Goal: Task Accomplishment & Management: Manage account settings

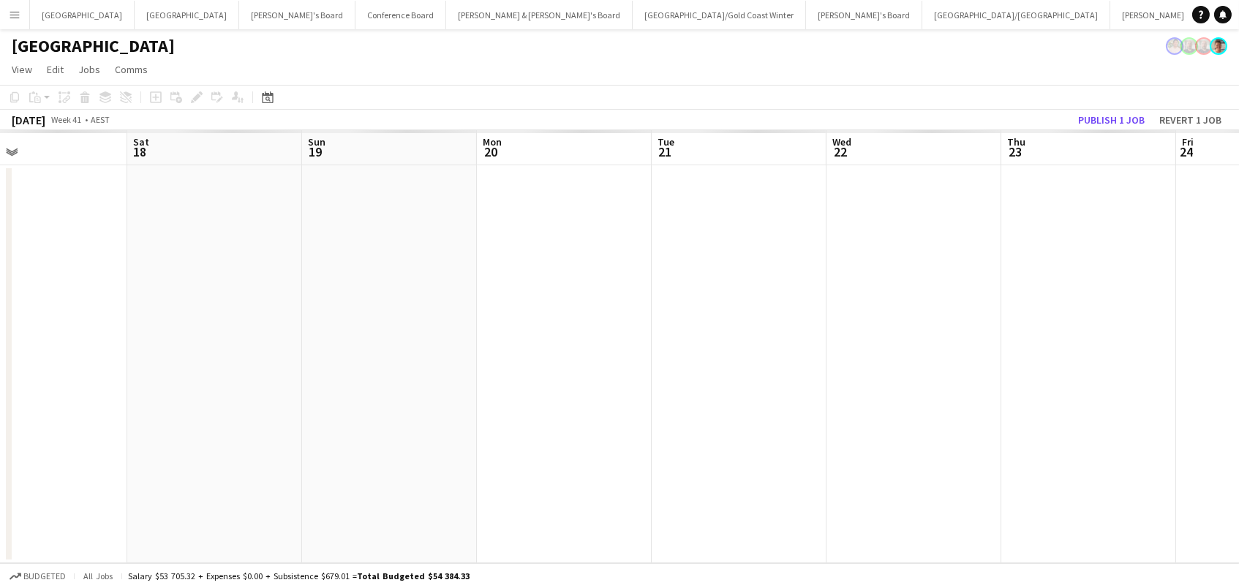
scroll to position [0, 552]
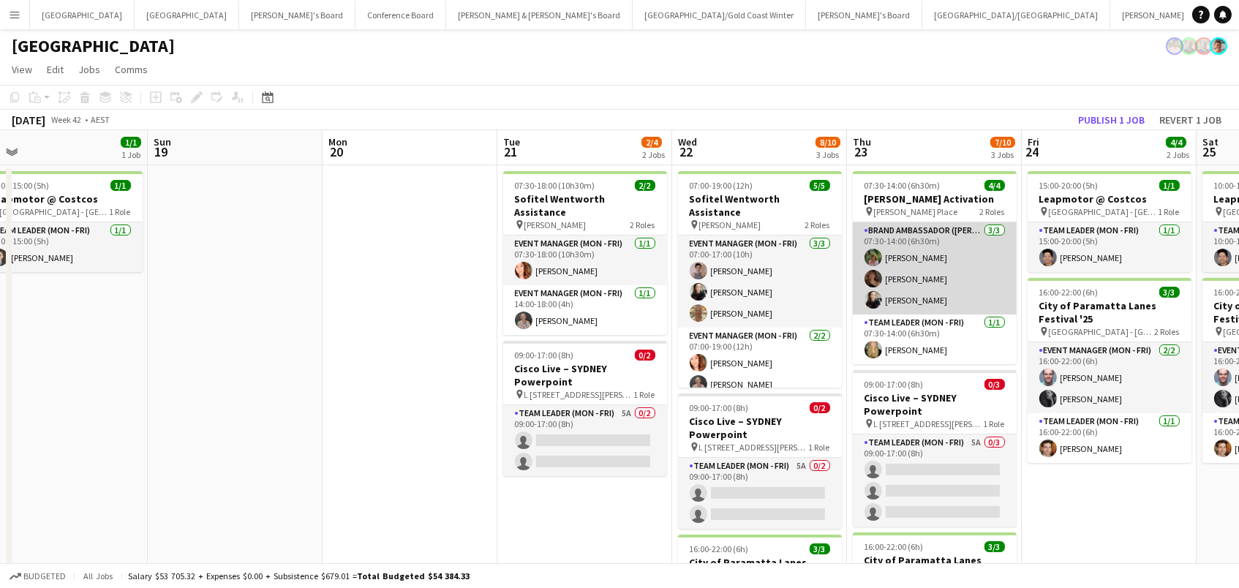
click at [886, 285] on app-card-role "Brand Ambassador (Mon - Fri) [DATE] 07:30-14:00 (6h30m) [PERSON_NAME] [PERSON_N…" at bounding box center [935, 268] width 164 height 92
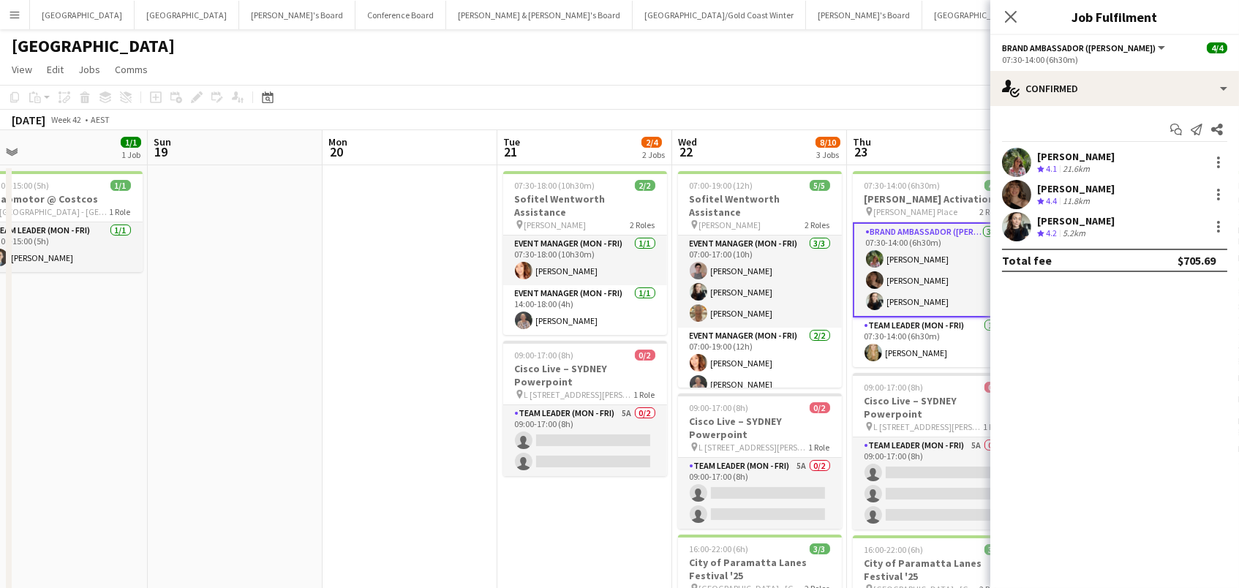
click at [1034, 159] on div "[PERSON_NAME] Crew rating 4.1 21.6km" at bounding box center [1114, 162] width 249 height 29
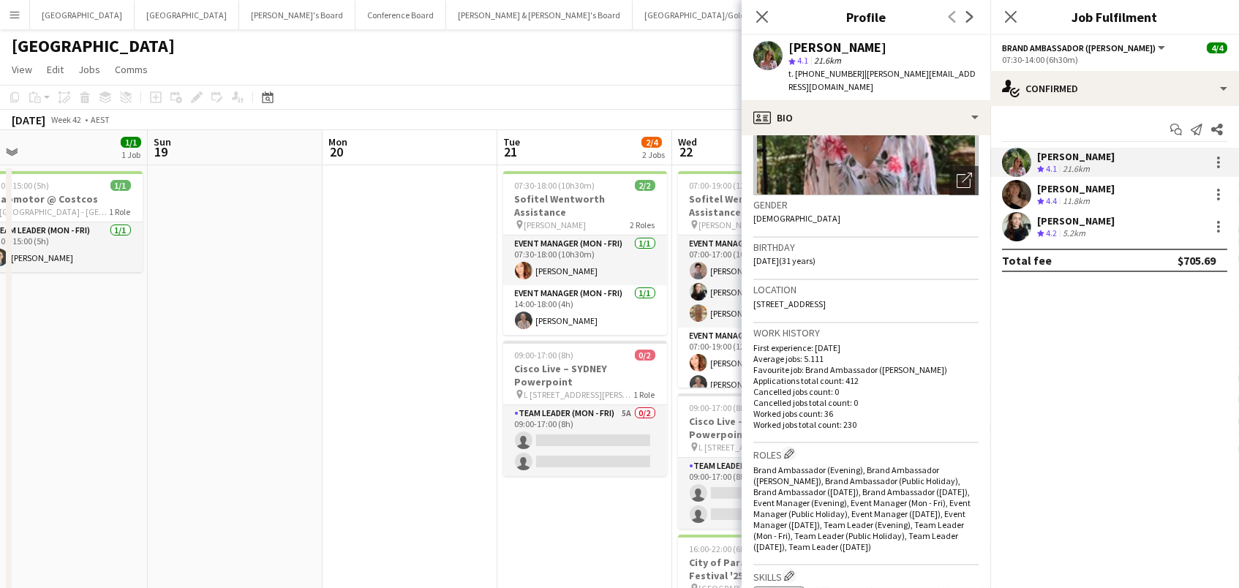
scroll to position [386, 0]
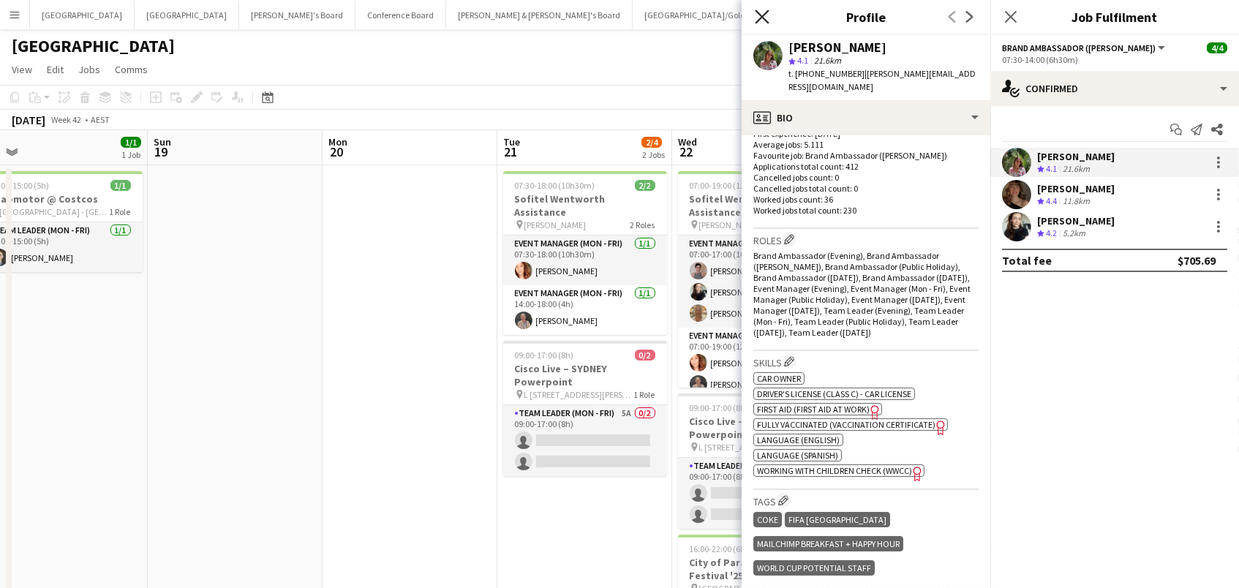
click at [760, 12] on icon "Close pop-in" at bounding box center [762, 17] width 14 height 14
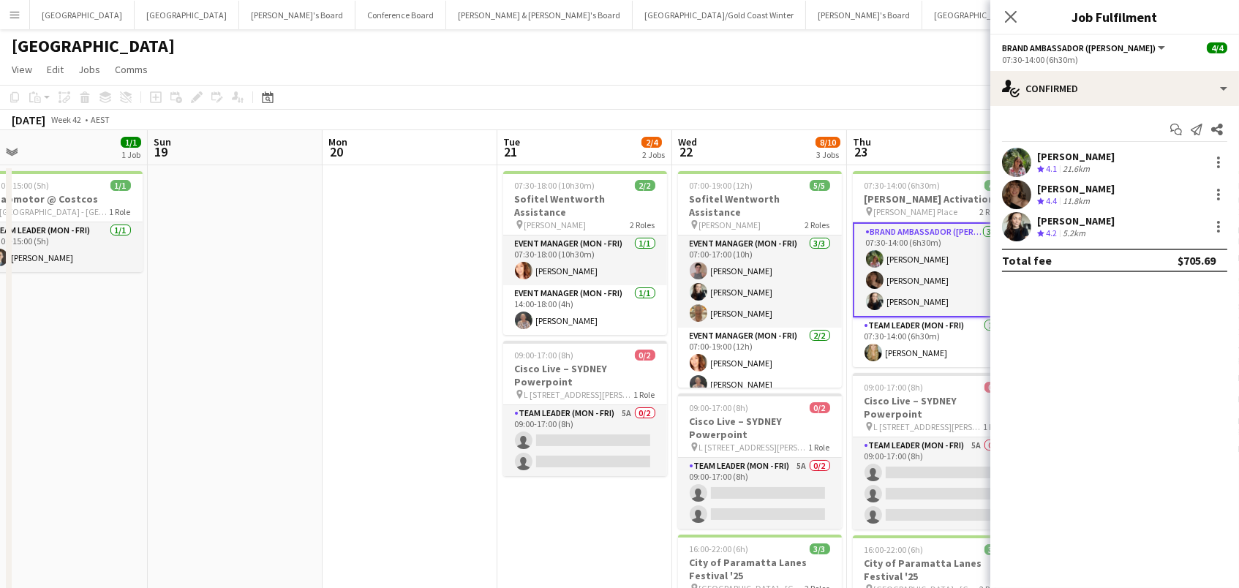
drag, startPoint x: 1069, startPoint y: 195, endPoint x: 1021, endPoint y: 198, distance: 48.3
click at [1069, 195] on div "11.8km" at bounding box center [1076, 201] width 33 height 12
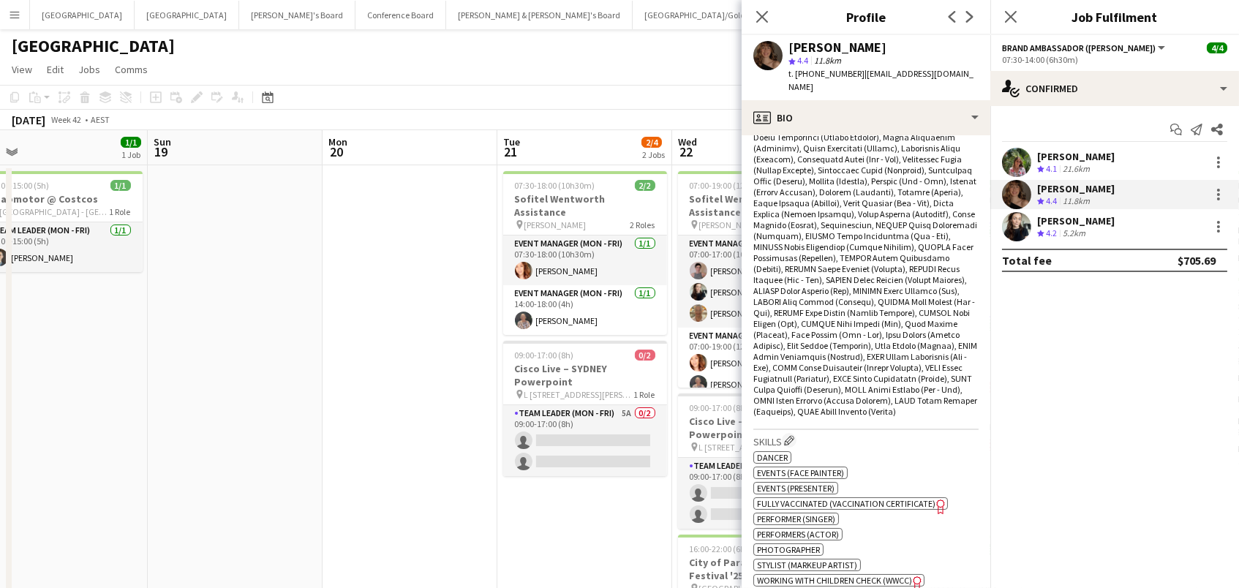
scroll to position [720, 0]
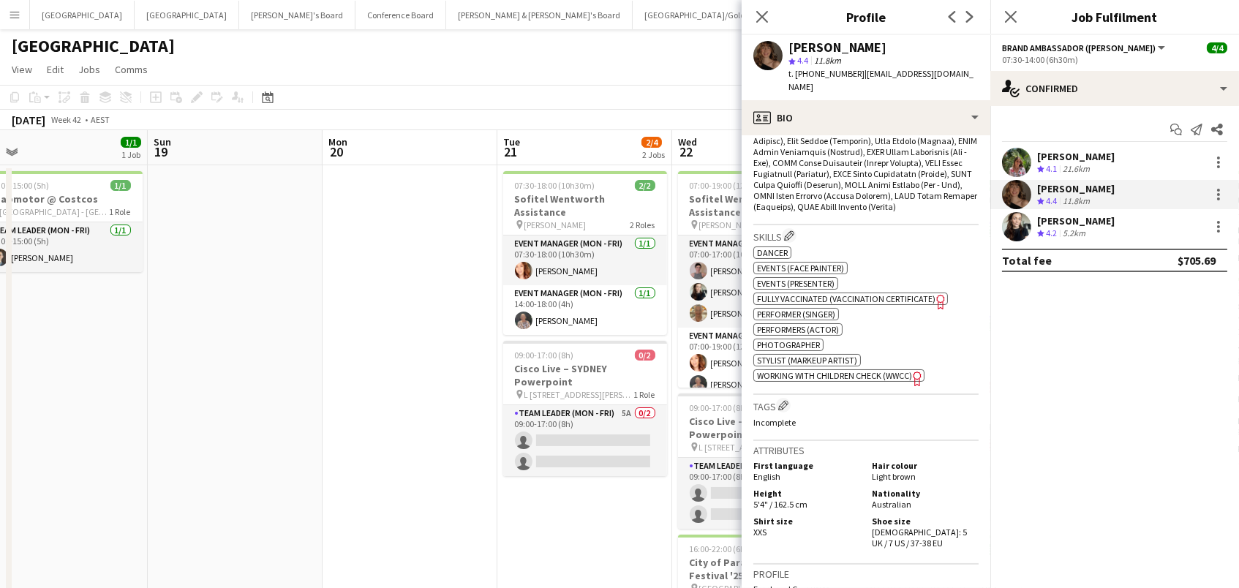
click at [1016, 223] on app-user-avatar at bounding box center [1016, 226] width 29 height 29
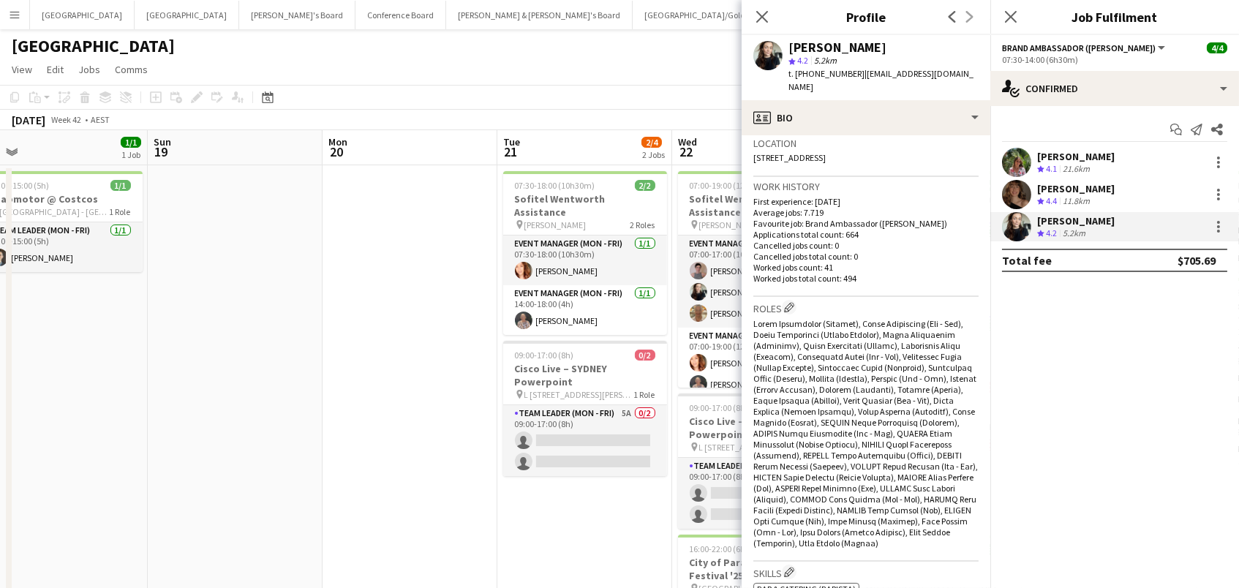
scroll to position [470, 0]
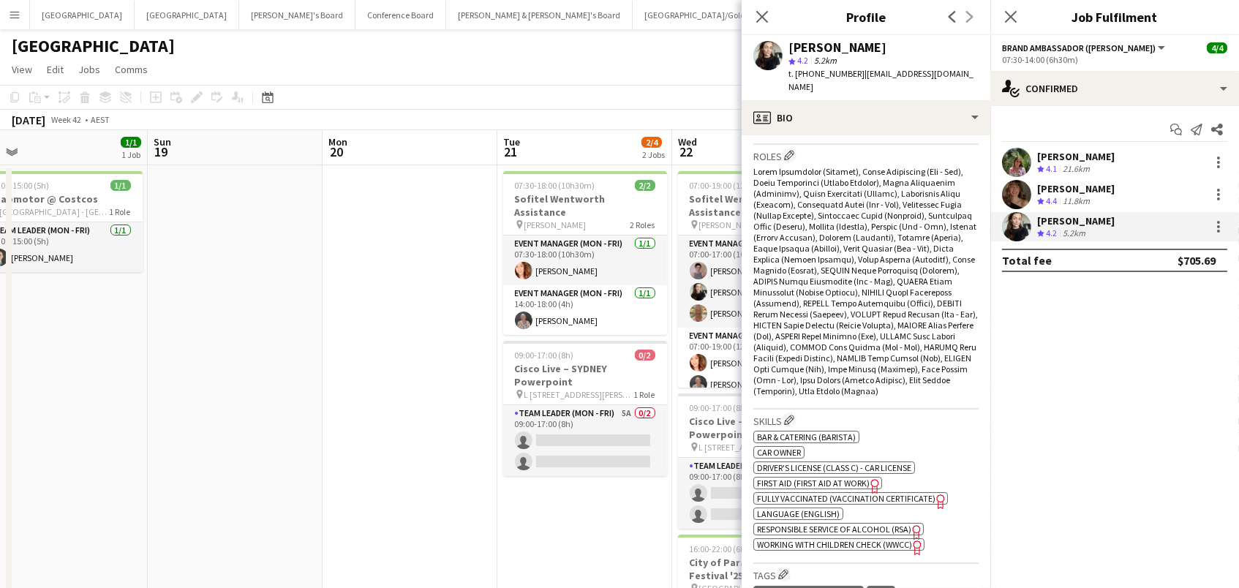
drag, startPoint x: 662, startPoint y: 99, endPoint x: 808, endPoint y: 268, distance: 224.1
click at [663, 99] on app-toolbar "Copy Paste Paste Command V Paste with crew Command Shift V Paste linked Job [GE…" at bounding box center [619, 97] width 1239 height 25
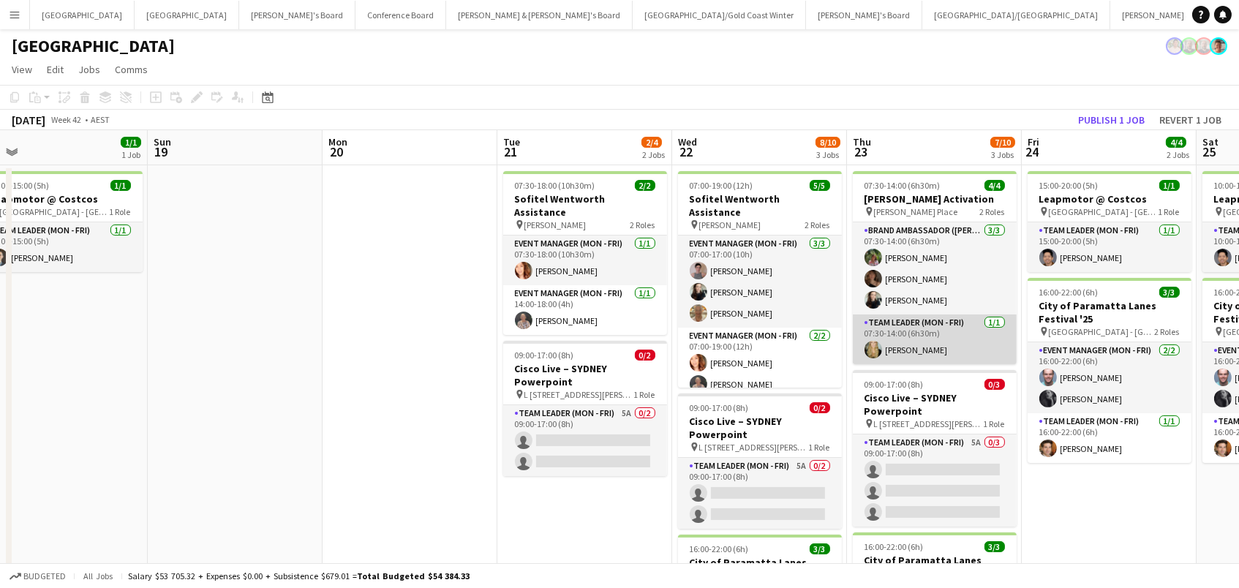
click at [908, 331] on app-card-role "Team Leader (Mon - Fri) [DATE] 07:30-14:00 (6h30m) [PERSON_NAME]" at bounding box center [935, 340] width 164 height 50
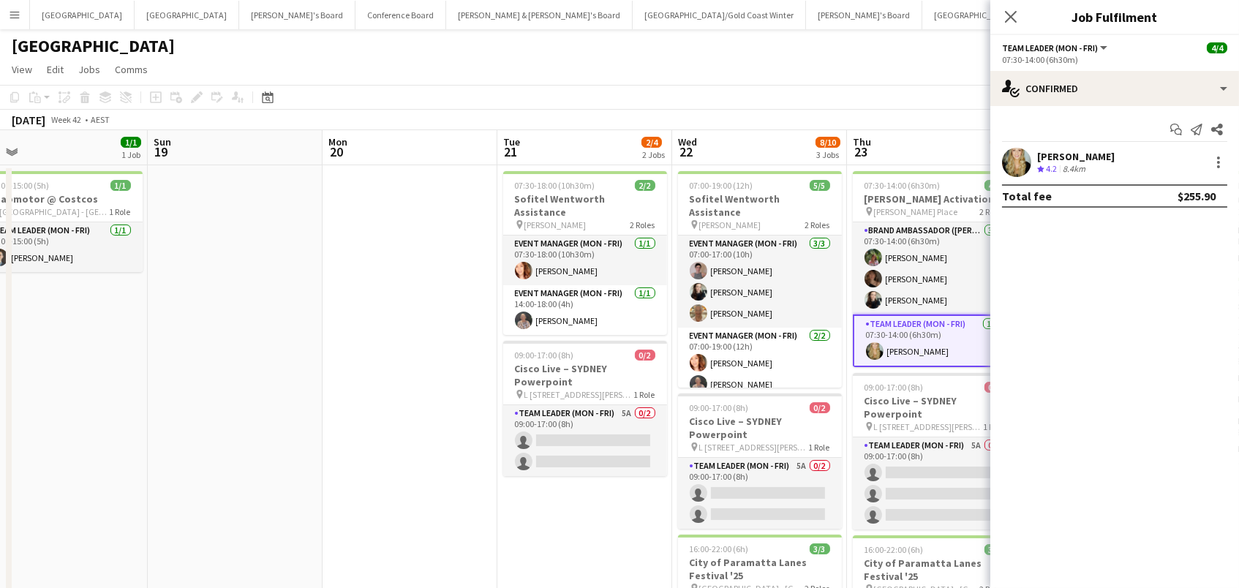
click at [1077, 163] on div "8.4km" at bounding box center [1074, 169] width 29 height 12
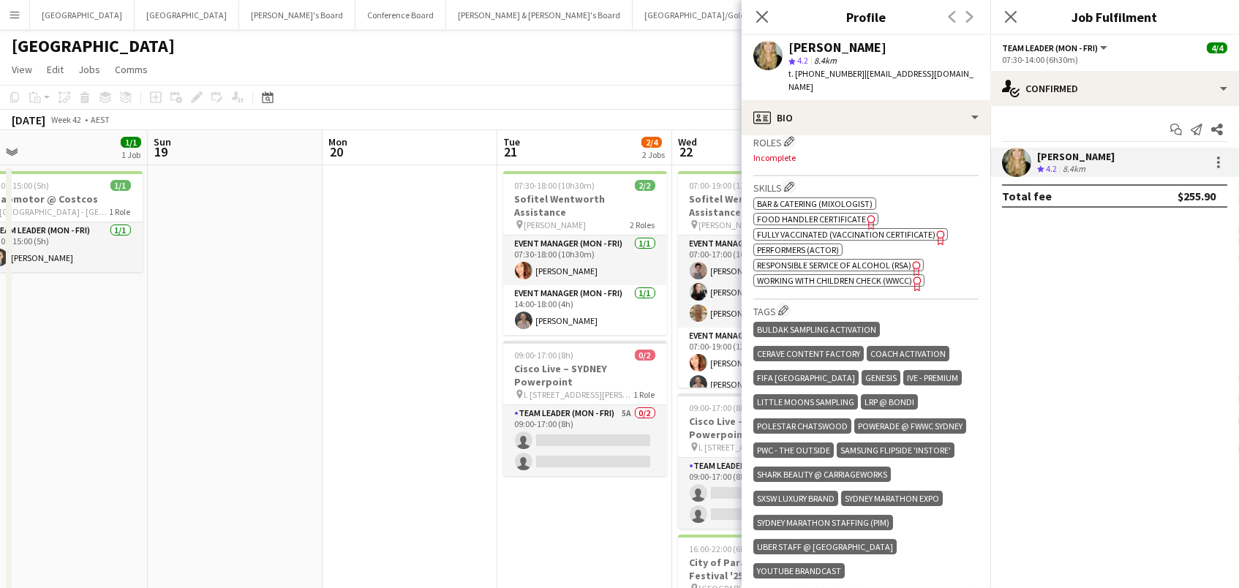
scroll to position [447, 0]
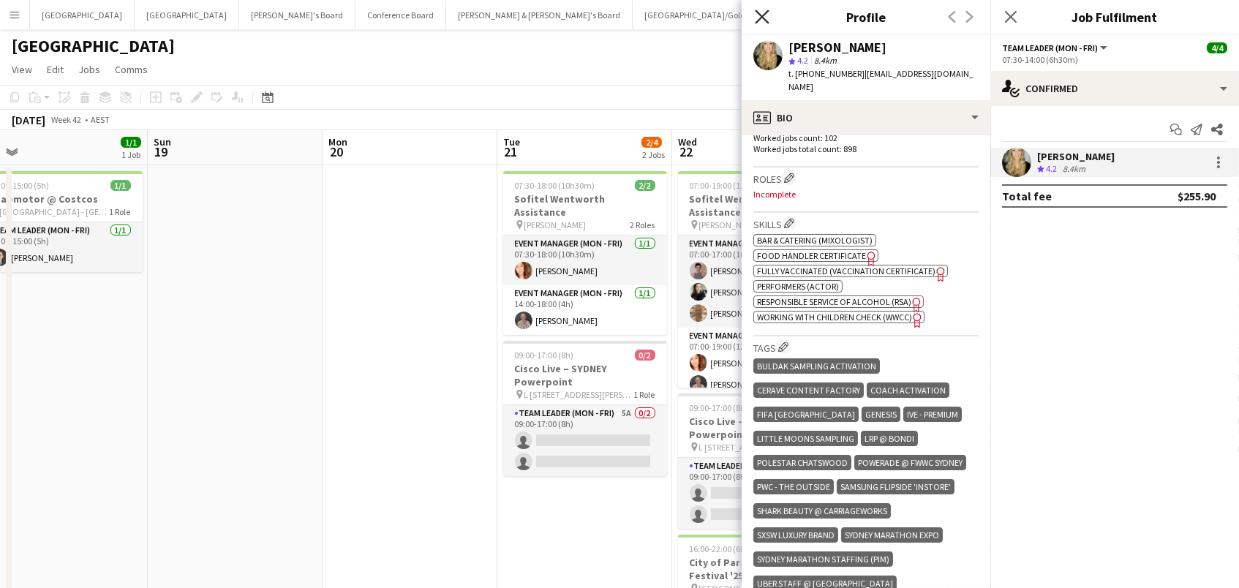
click at [764, 12] on icon "Close pop-in" at bounding box center [762, 17] width 14 height 14
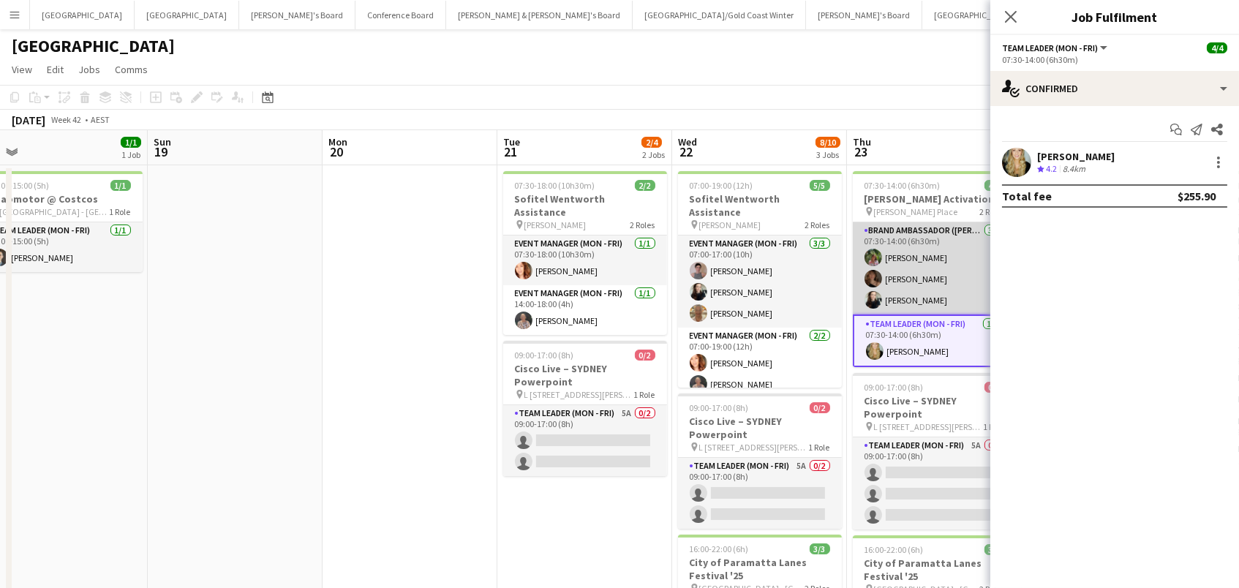
click at [924, 252] on app-card-role "Brand Ambassador (Mon - Fri) [DATE] 07:30-14:00 (6h30m) [PERSON_NAME] [PERSON_N…" at bounding box center [935, 268] width 164 height 92
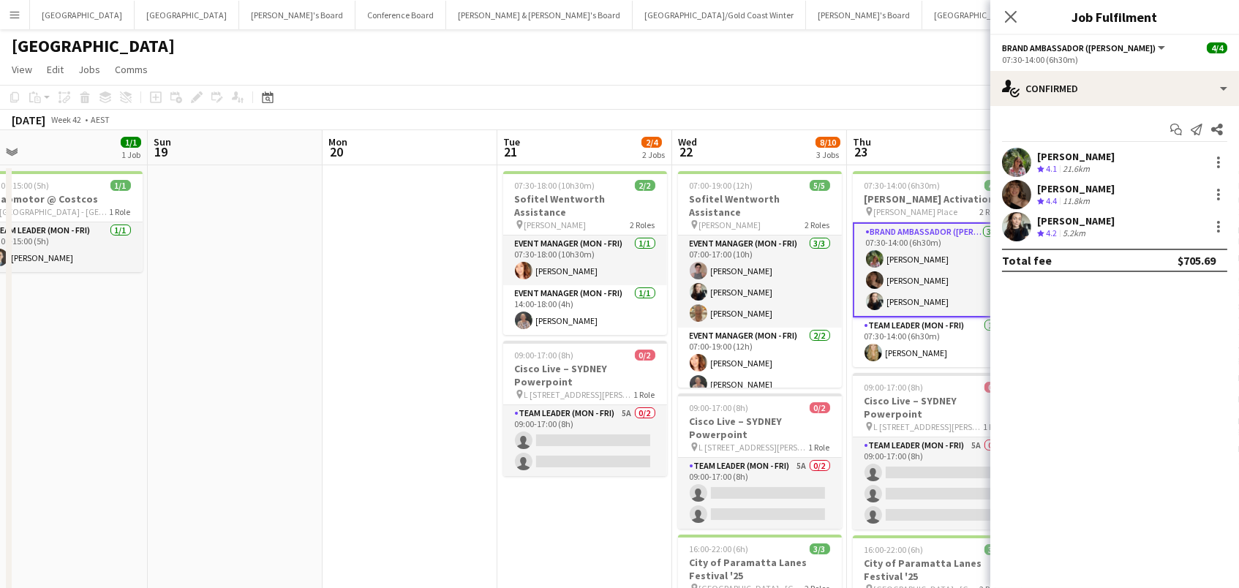
click at [1105, 157] on div "[PERSON_NAME]" at bounding box center [1076, 156] width 78 height 13
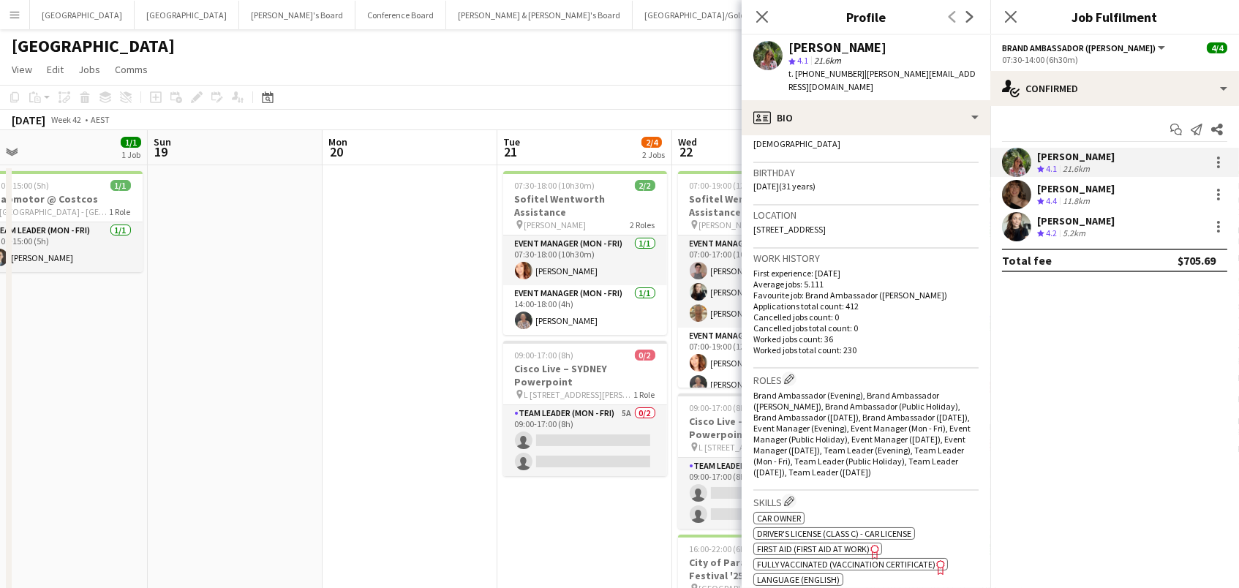
scroll to position [267, 0]
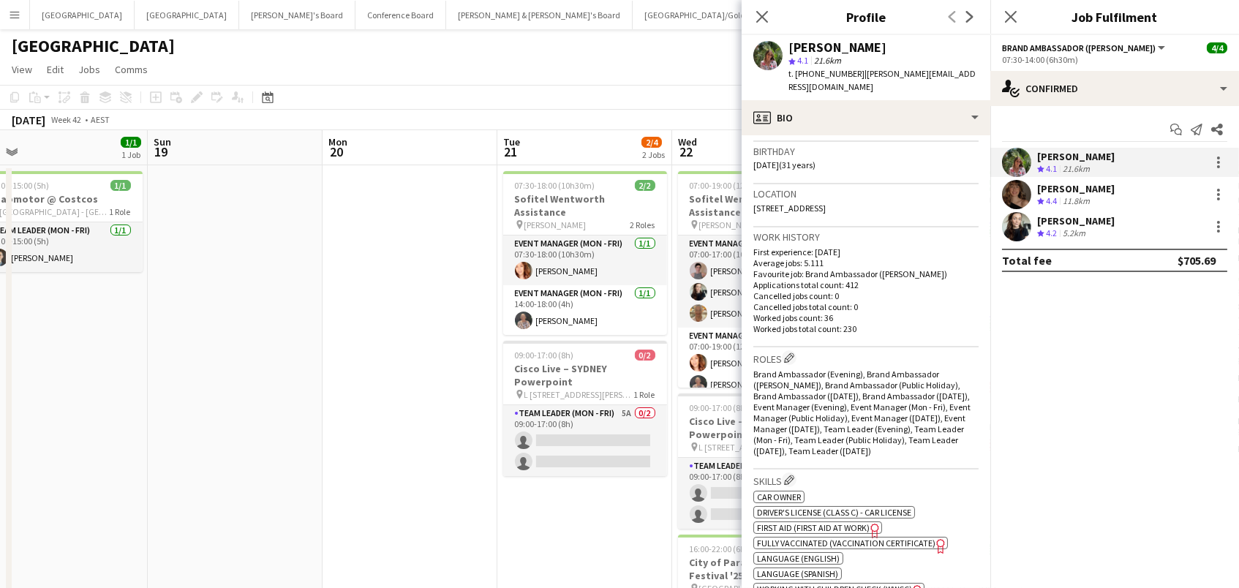
click at [856, 522] on span "First Aid (First Aid At Work)" at bounding box center [813, 527] width 113 height 11
click at [1027, 233] on app-user-avatar at bounding box center [1016, 226] width 29 height 29
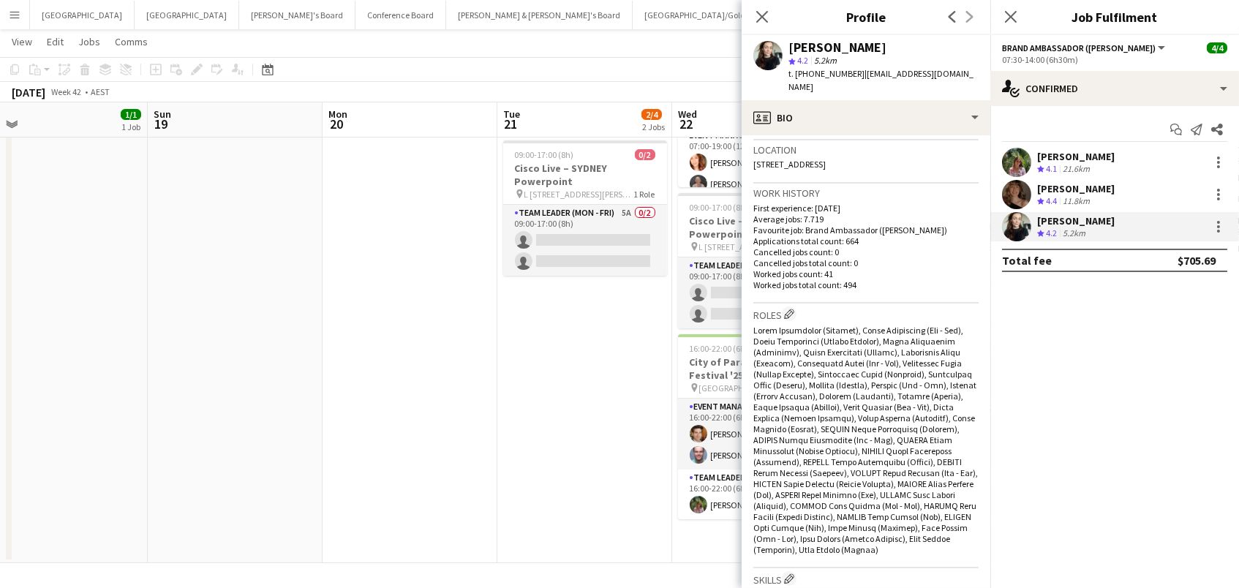
scroll to position [539, 0]
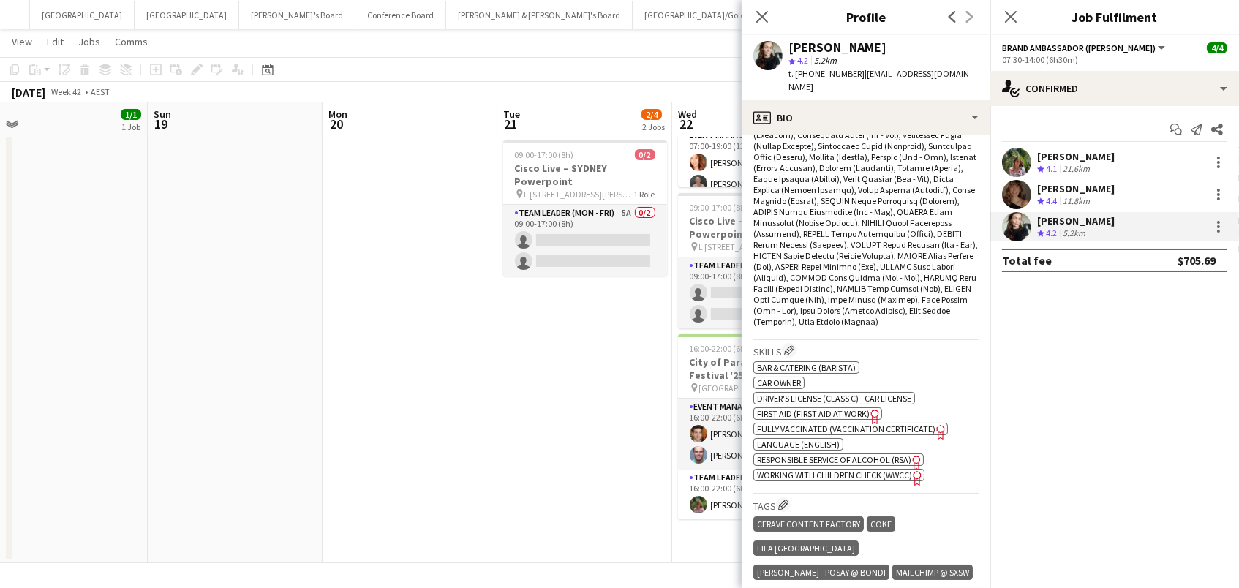
click at [821, 408] on span "First Aid (First Aid At Work)" at bounding box center [813, 413] width 113 height 11
click at [773, 21] on div "Close pop-in" at bounding box center [762, 17] width 41 height 34
click at [763, 9] on app-icon "Close pop-in" at bounding box center [762, 17] width 21 height 21
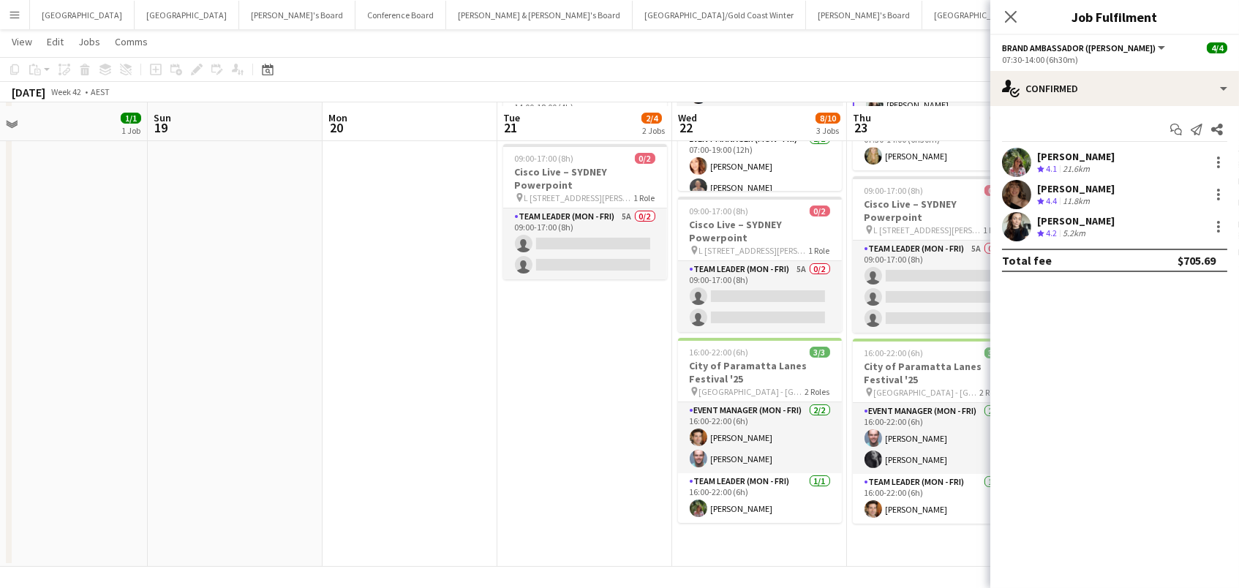
scroll to position [-5, 1]
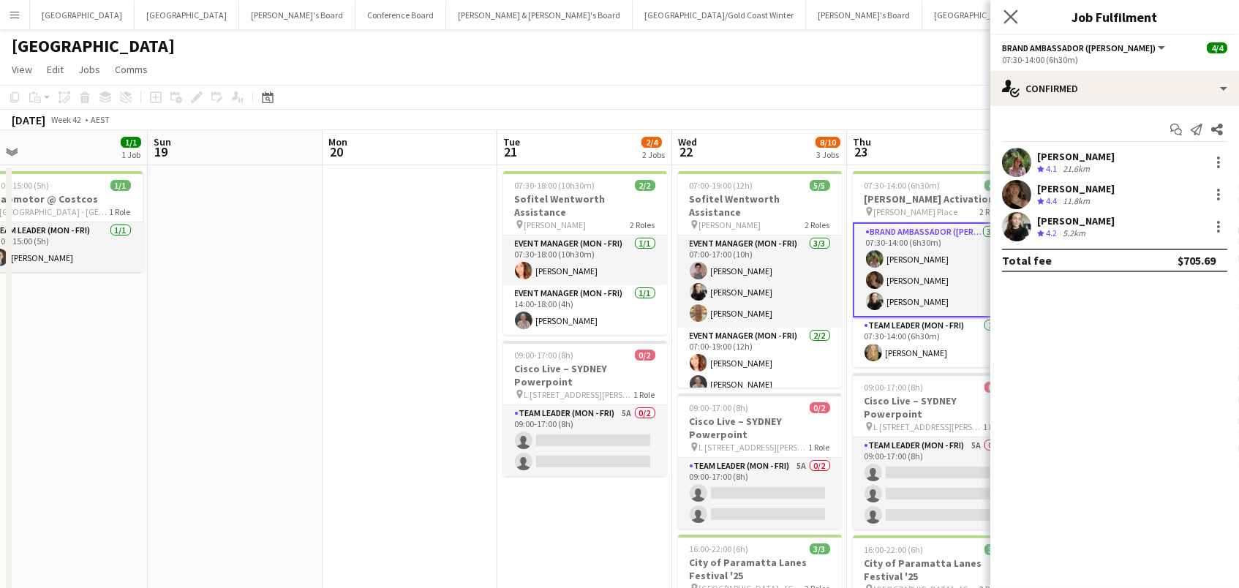
click at [1015, 8] on app-icon "Close pop-in" at bounding box center [1011, 17] width 21 height 21
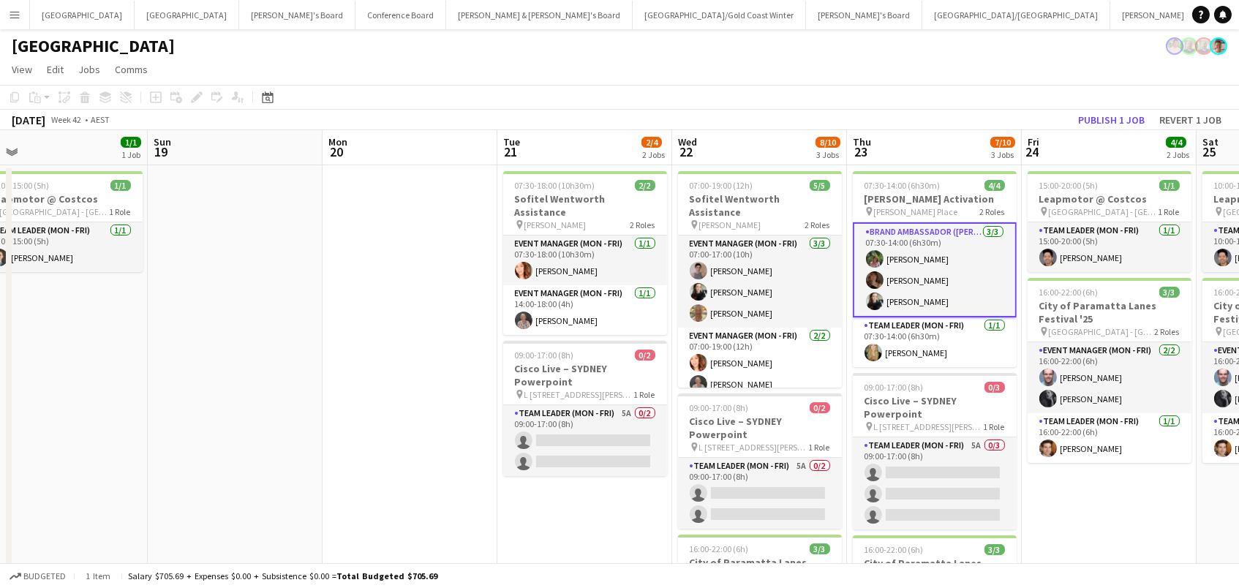
click at [441, 239] on app-date-cell at bounding box center [410, 464] width 175 height 598
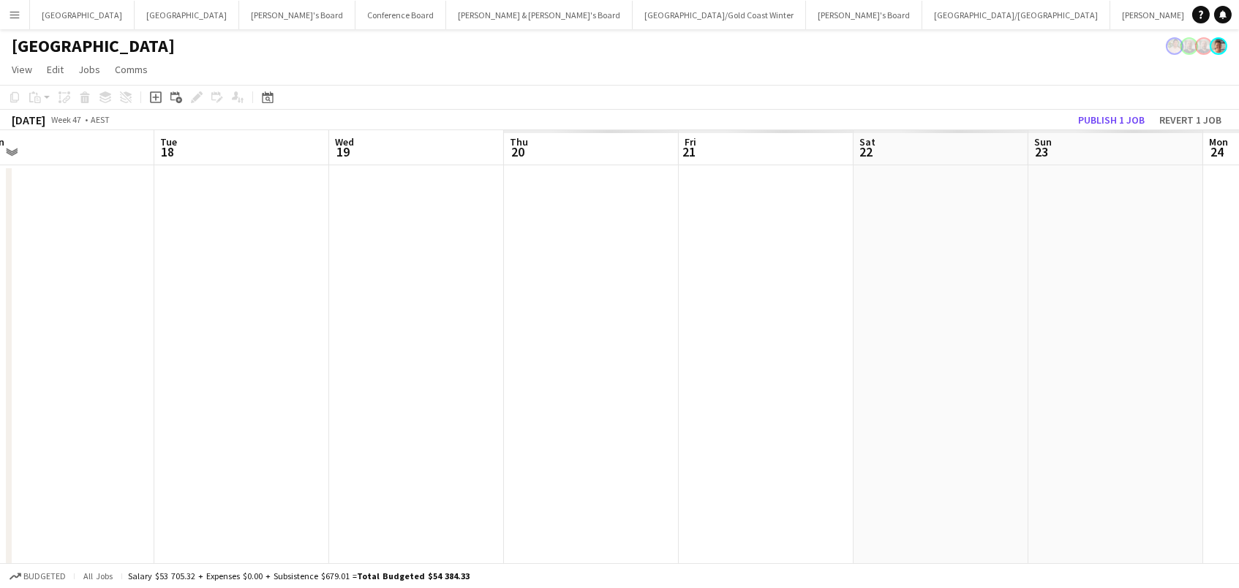
scroll to position [0, 621]
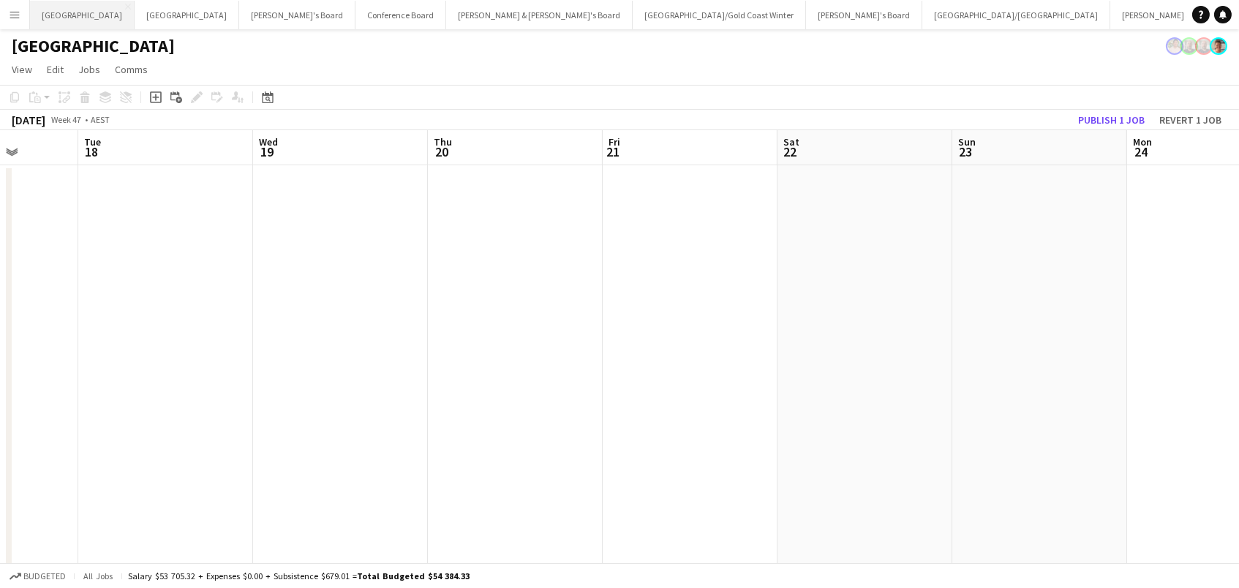
click at [50, 11] on button "Perth Close" at bounding box center [82, 15] width 105 height 29
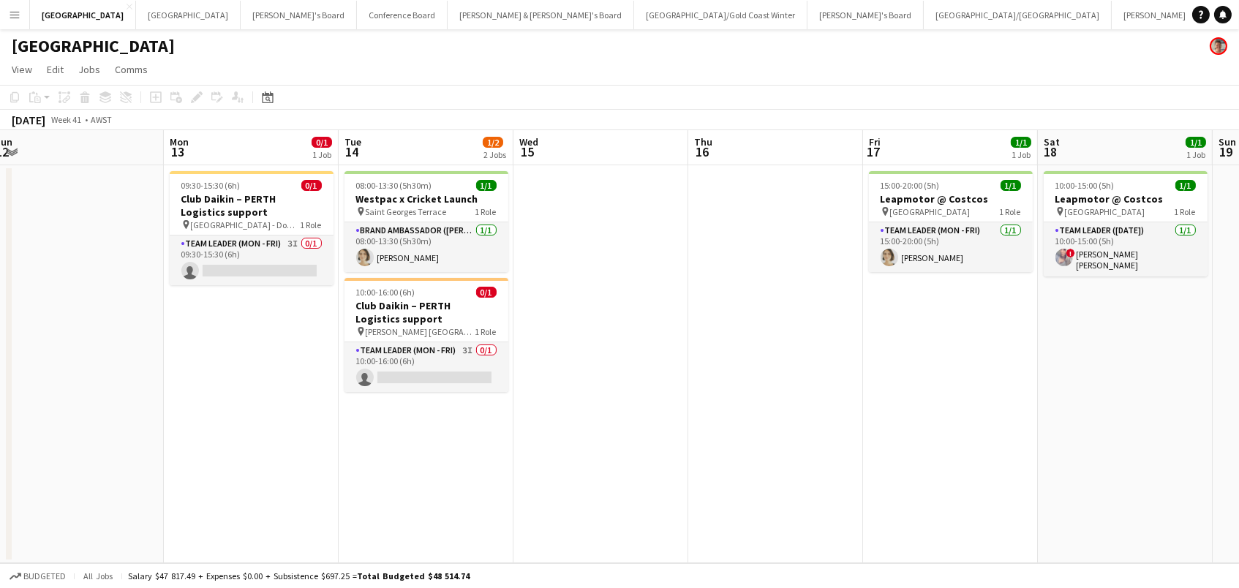
scroll to position [0, 538]
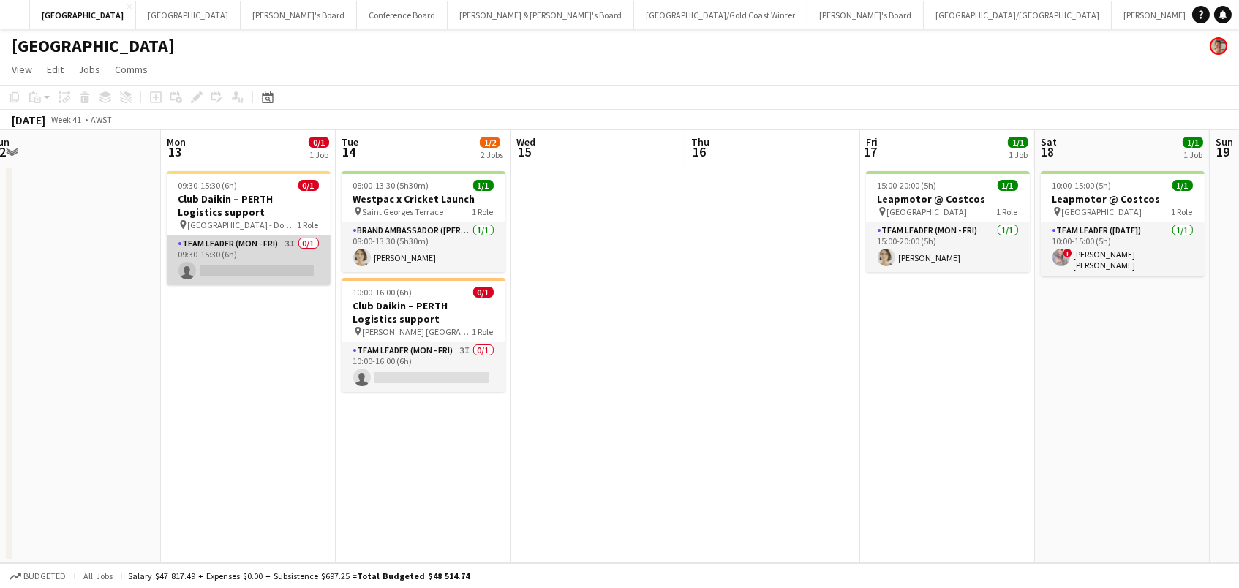
click at [261, 246] on app-card-role "Team Leader (Mon - Fri) 3I 0/1 09:30-15:30 (6h) single-neutral-actions" at bounding box center [249, 261] width 164 height 50
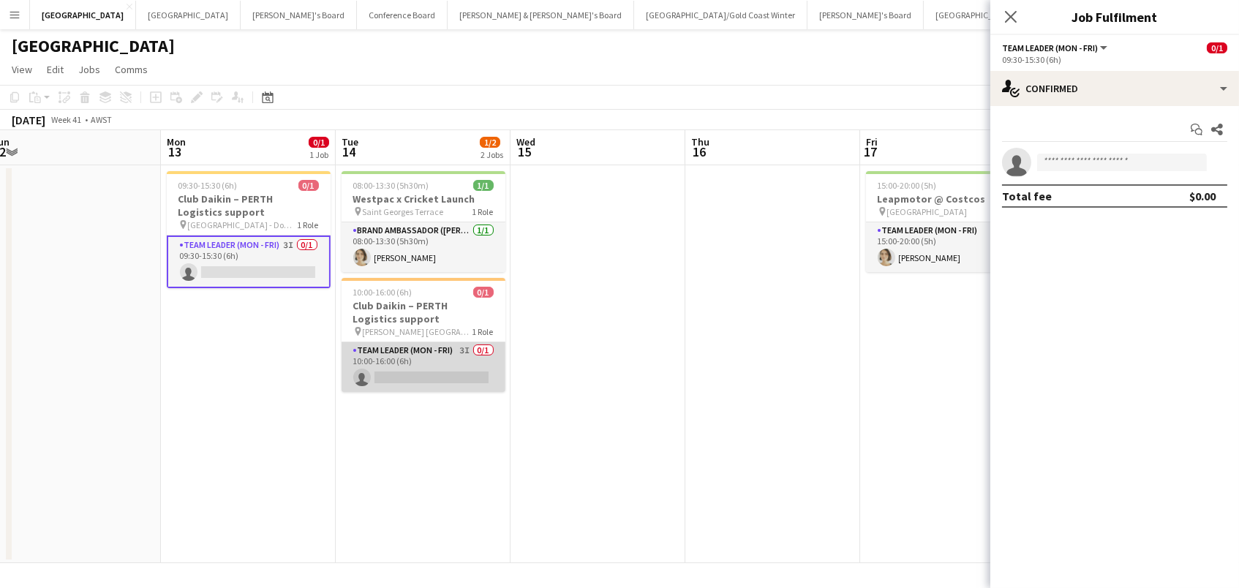
click at [397, 365] on app-card-role "Team Leader (Mon - Fri) 3I 0/1 10:00-16:00 (6h) single-neutral-actions" at bounding box center [424, 367] width 164 height 50
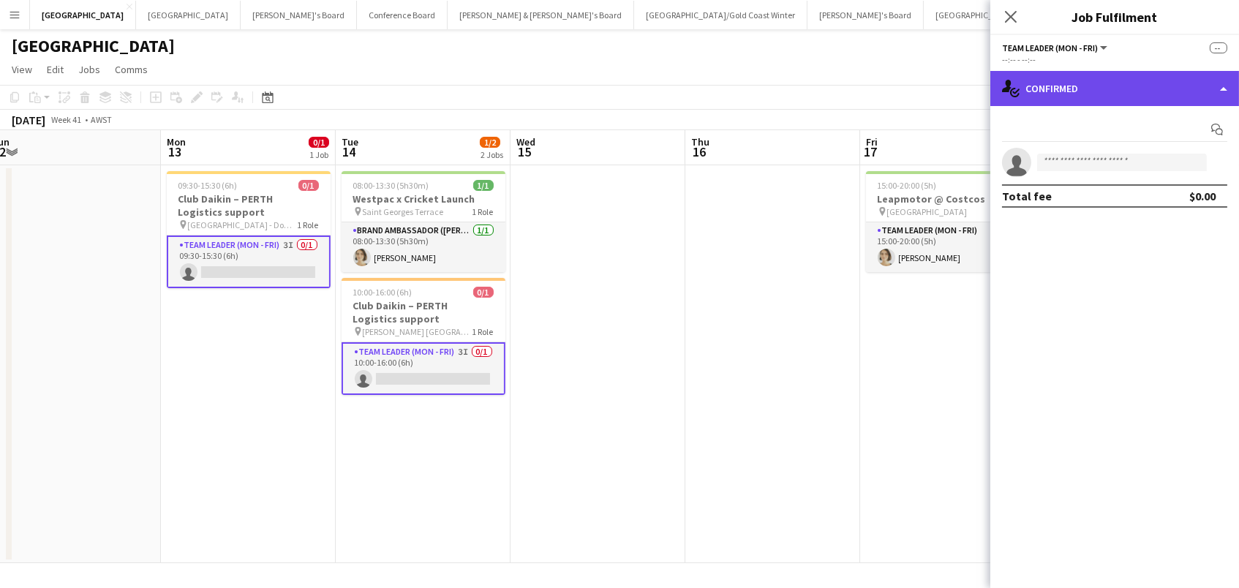
click at [1075, 84] on div "single-neutral-actions-check-2 Confirmed" at bounding box center [1114, 88] width 249 height 35
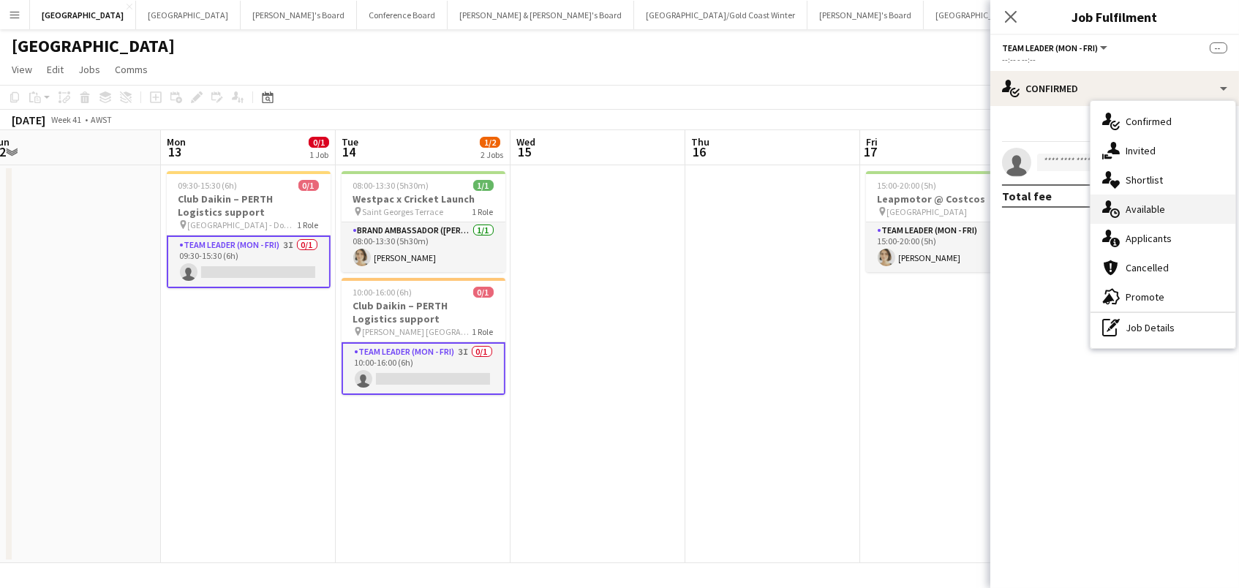
click at [1153, 203] on span "Available" at bounding box center [1146, 209] width 40 height 13
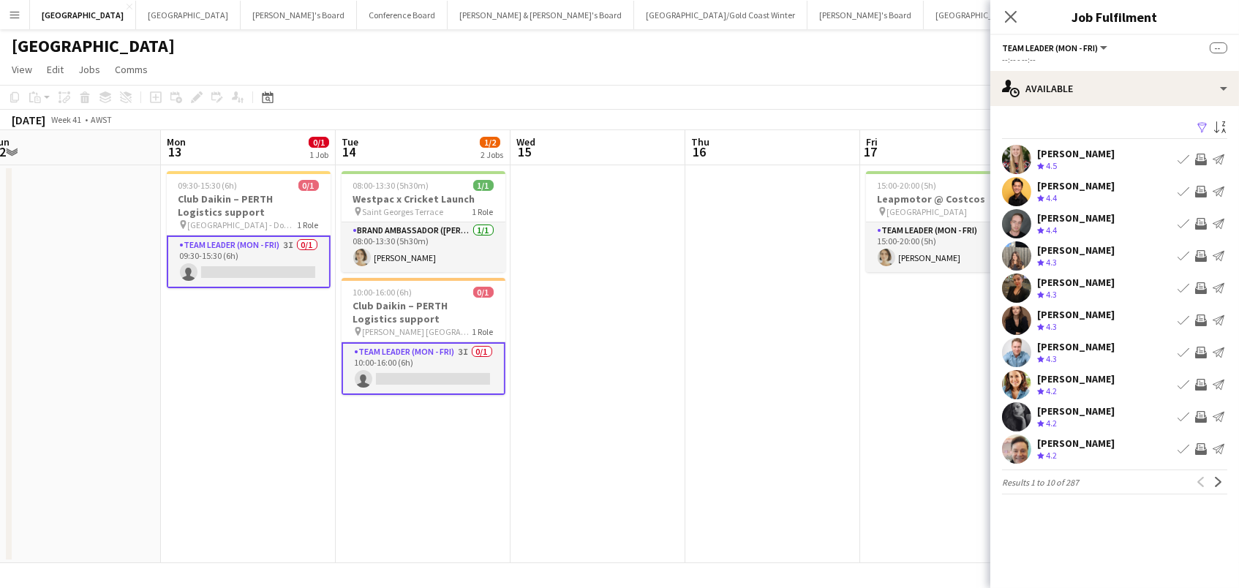
click at [1201, 124] on app-icon "Filter" at bounding box center [1203, 128] width 12 height 14
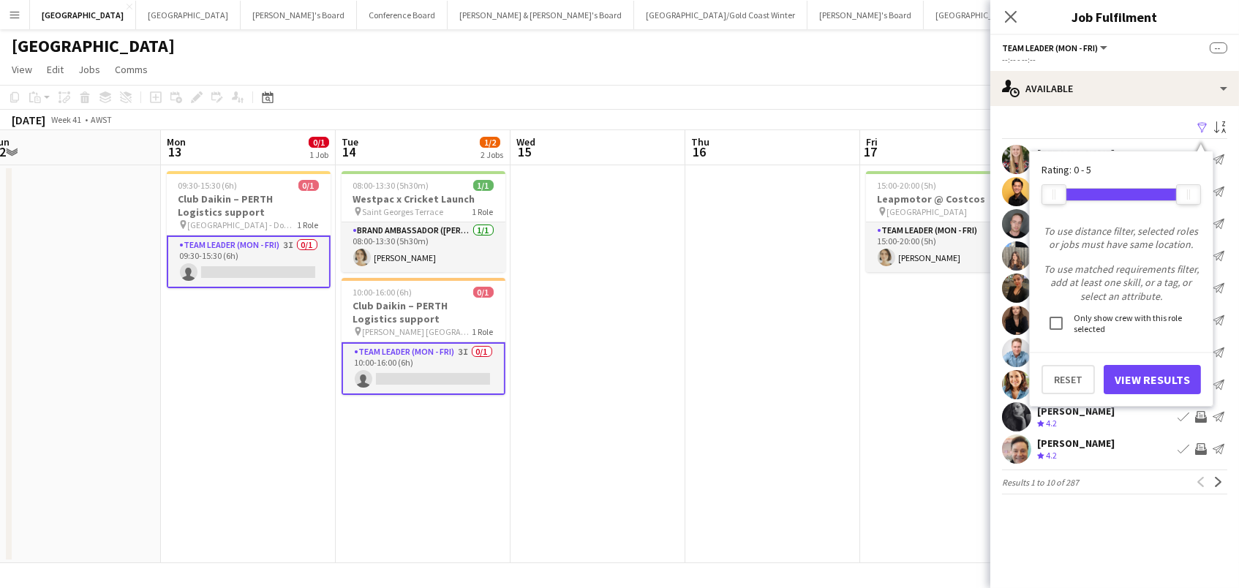
click at [1133, 367] on button "View Results" at bounding box center [1152, 379] width 97 height 29
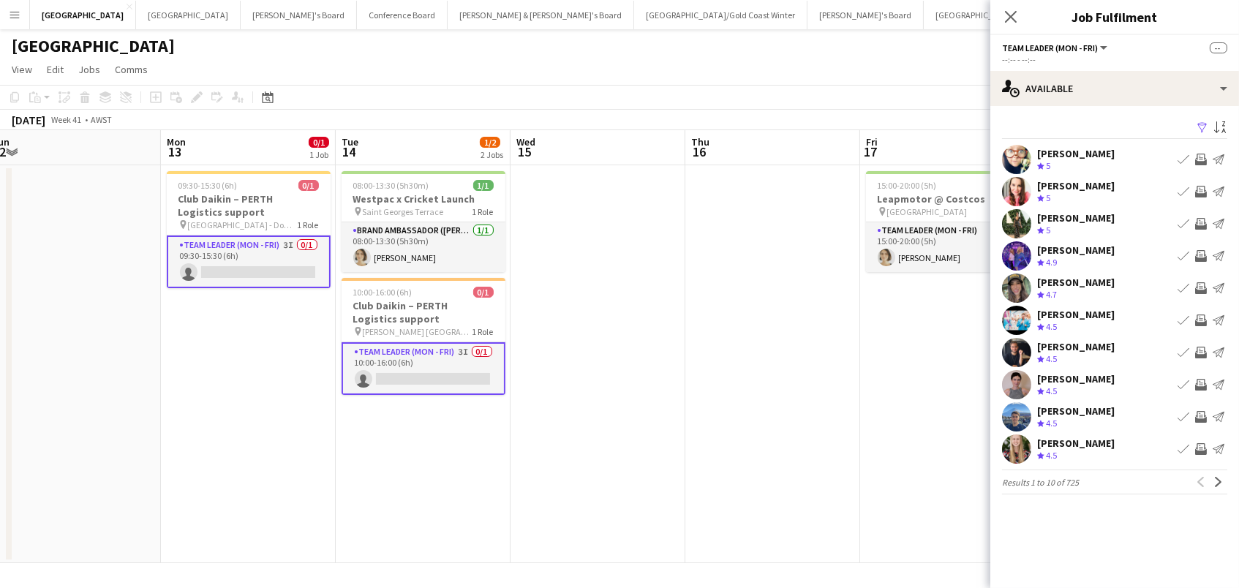
click at [269, 266] on app-card-role "Team Leader (Mon - Fri) 3I 0/1 09:30-15:30 (6h) single-neutral-actions" at bounding box center [249, 262] width 164 height 53
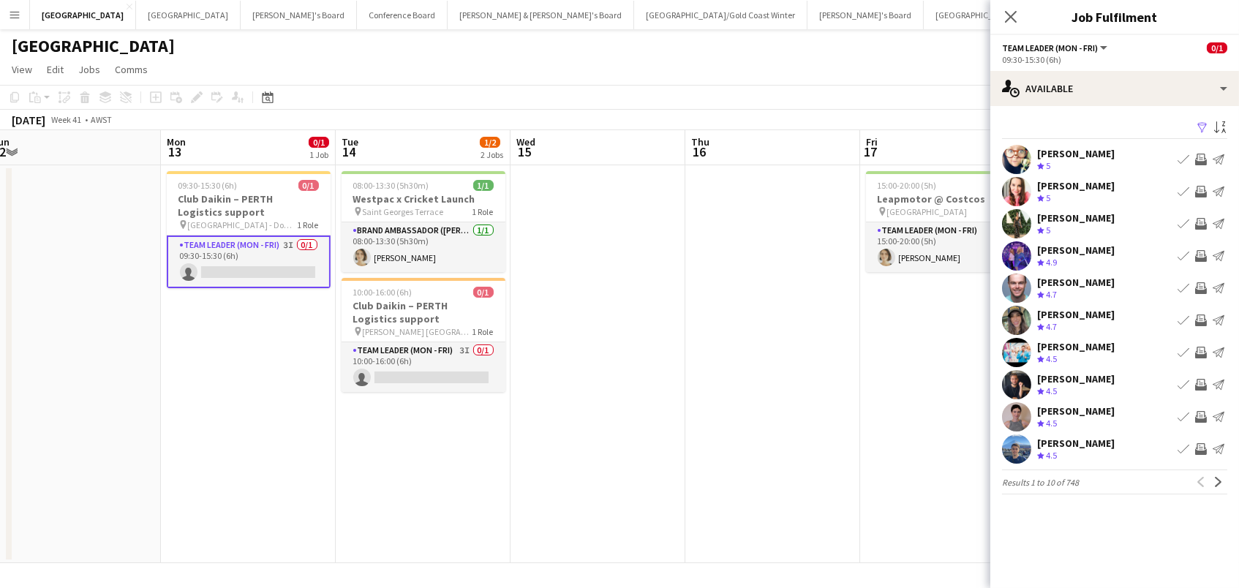
click at [1200, 121] on app-icon "Filter" at bounding box center [1203, 128] width 12 height 14
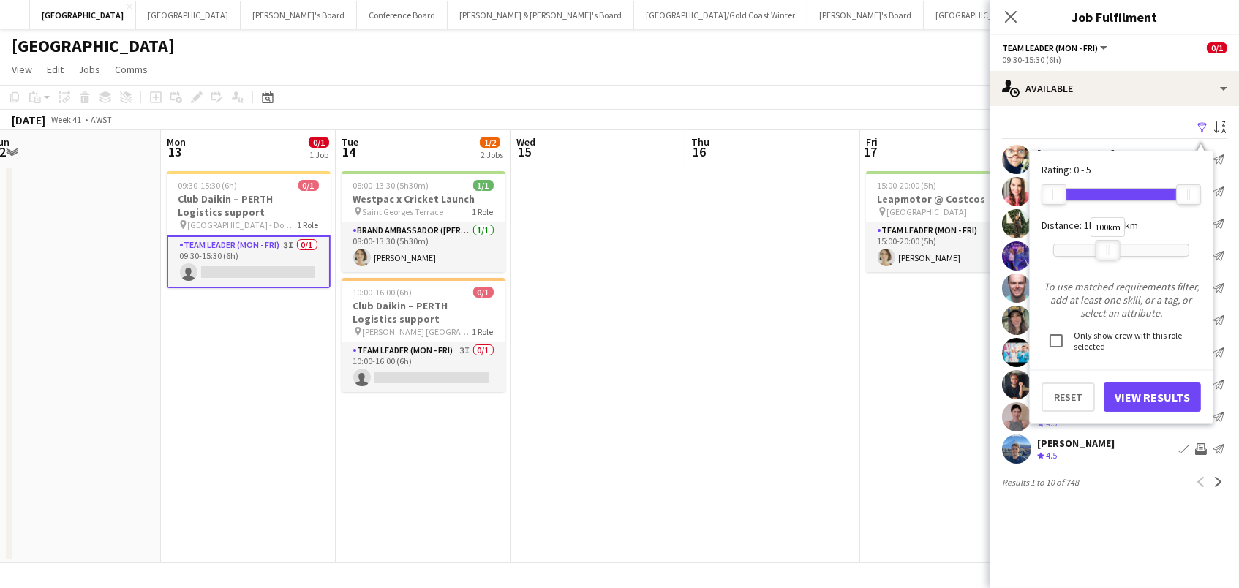
drag, startPoint x: 1176, startPoint y: 249, endPoint x: 1105, endPoint y: 250, distance: 71.0
click at [1105, 250] on div at bounding box center [1108, 250] width 23 height 19
click at [1151, 389] on button "View Results" at bounding box center [1152, 397] width 97 height 29
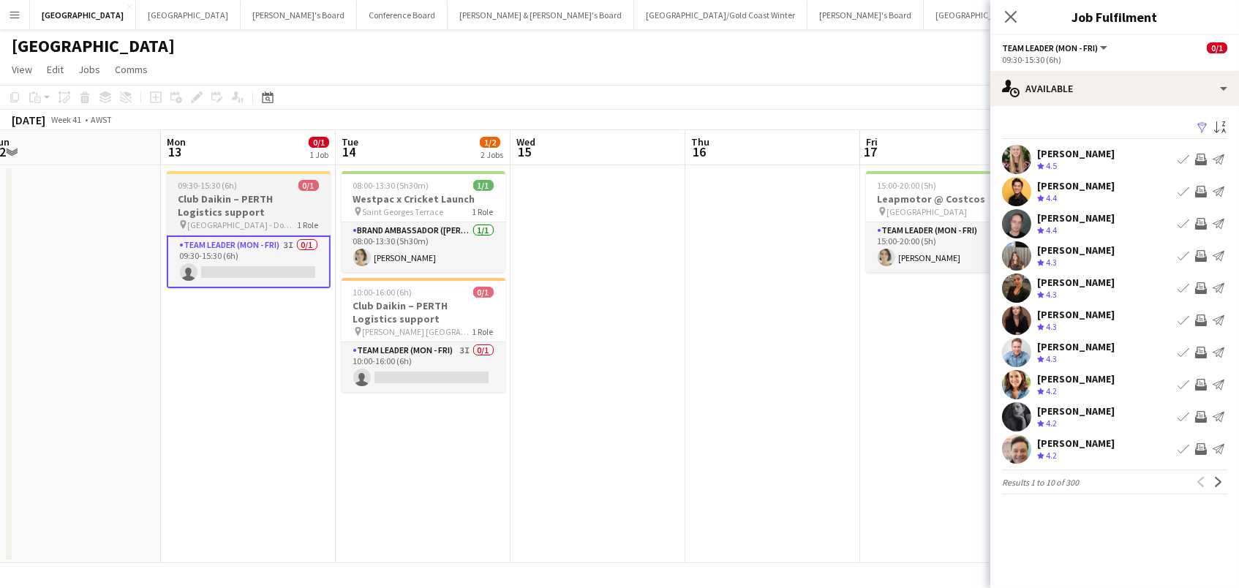
click at [251, 215] on h3 "Club Daikin – PERTH Logistics support" at bounding box center [249, 205] width 164 height 26
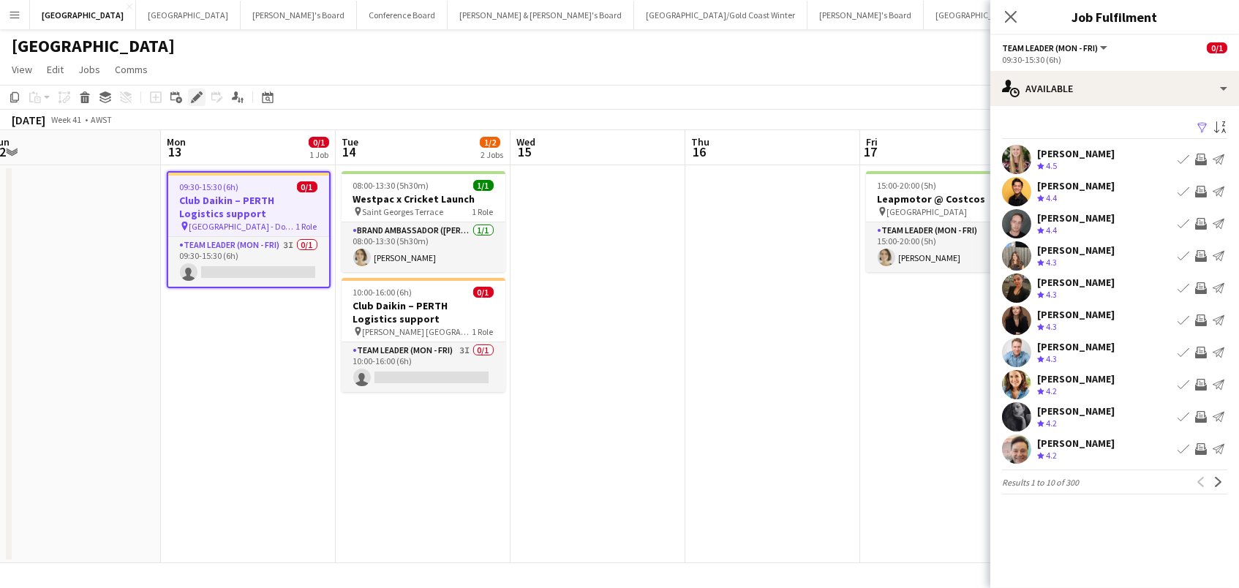
click at [199, 95] on icon "Edit" at bounding box center [197, 97] width 12 height 12
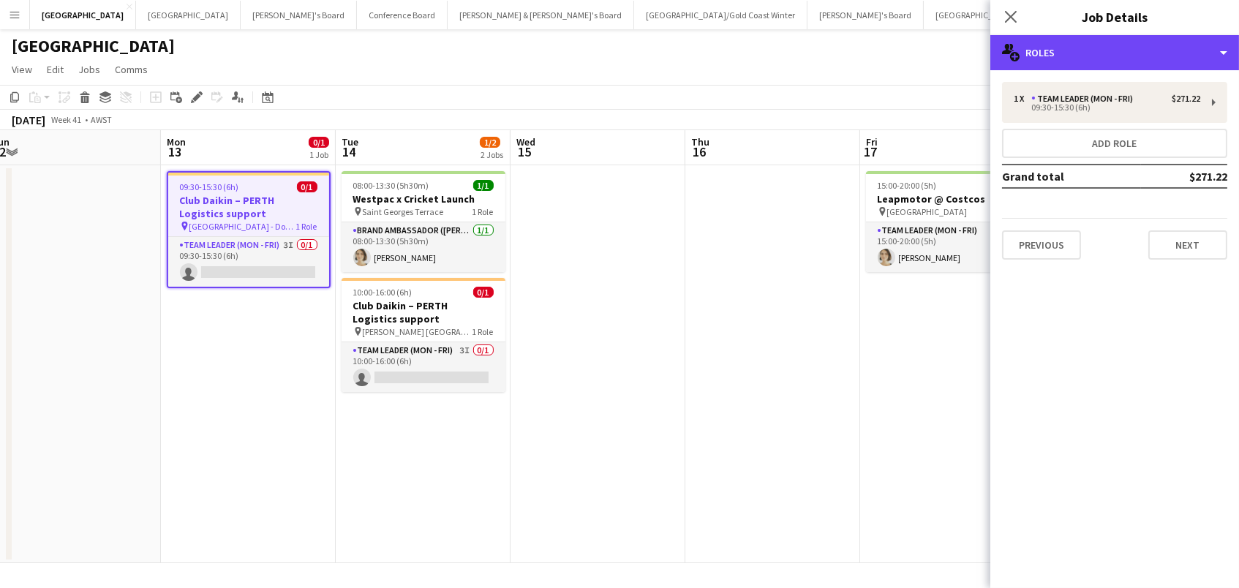
drag, startPoint x: 1056, startPoint y: 45, endPoint x: 1086, endPoint y: 80, distance: 46.7
click at [1056, 45] on div "multiple-users-add Roles" at bounding box center [1114, 52] width 249 height 35
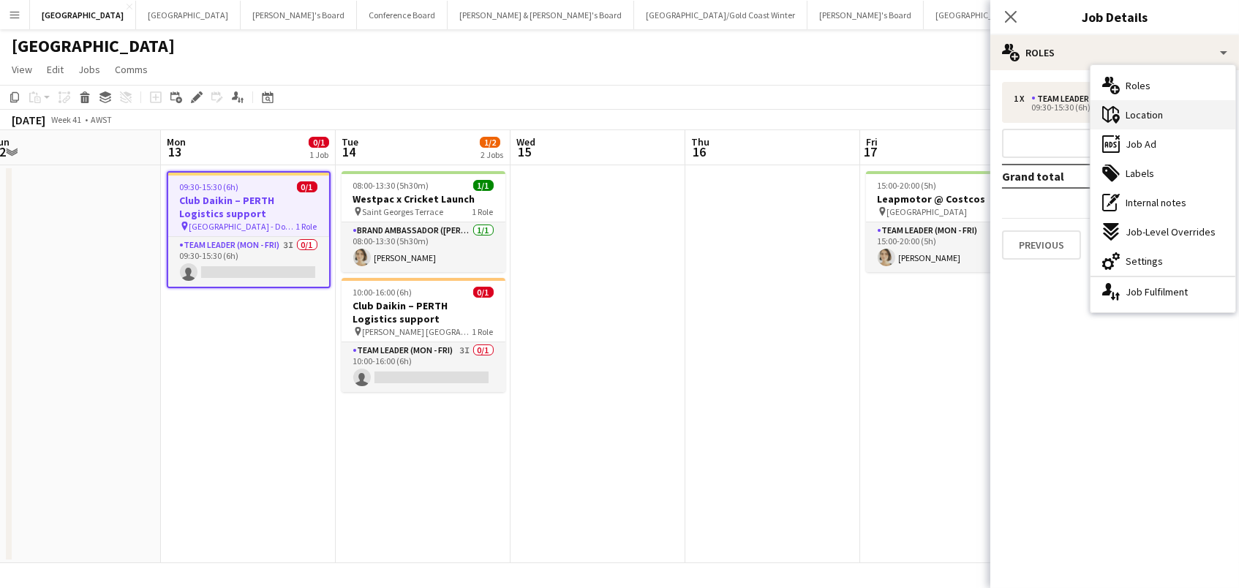
click at [1137, 122] on div "maps-pin-1 Location" at bounding box center [1163, 114] width 145 height 29
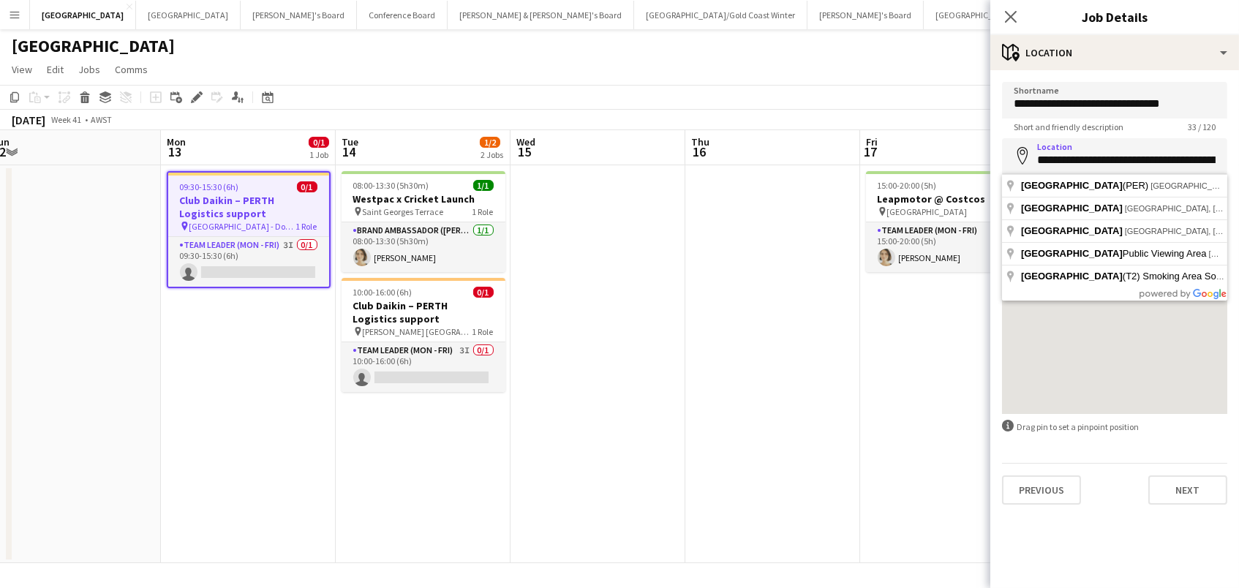
drag, startPoint x: 1140, startPoint y: 188, endPoint x: 999, endPoint y: 199, distance: 142.3
type input "**********"
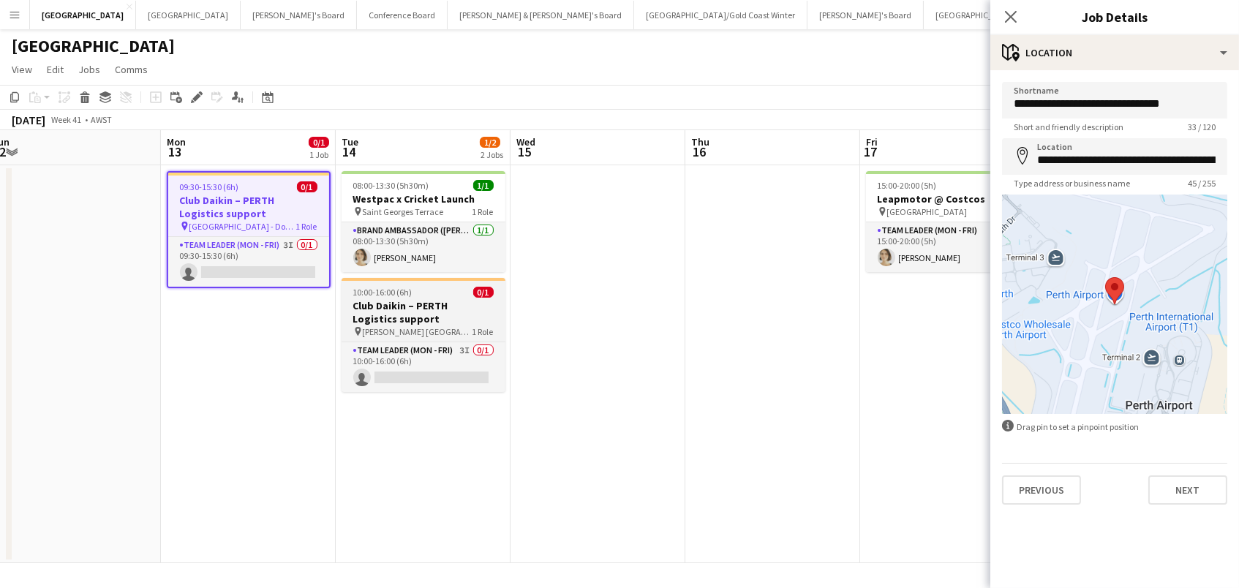
click at [407, 329] on span "[PERSON_NAME] [GEOGRAPHIC_DATA]" at bounding box center [418, 331] width 110 height 11
type input "**********"
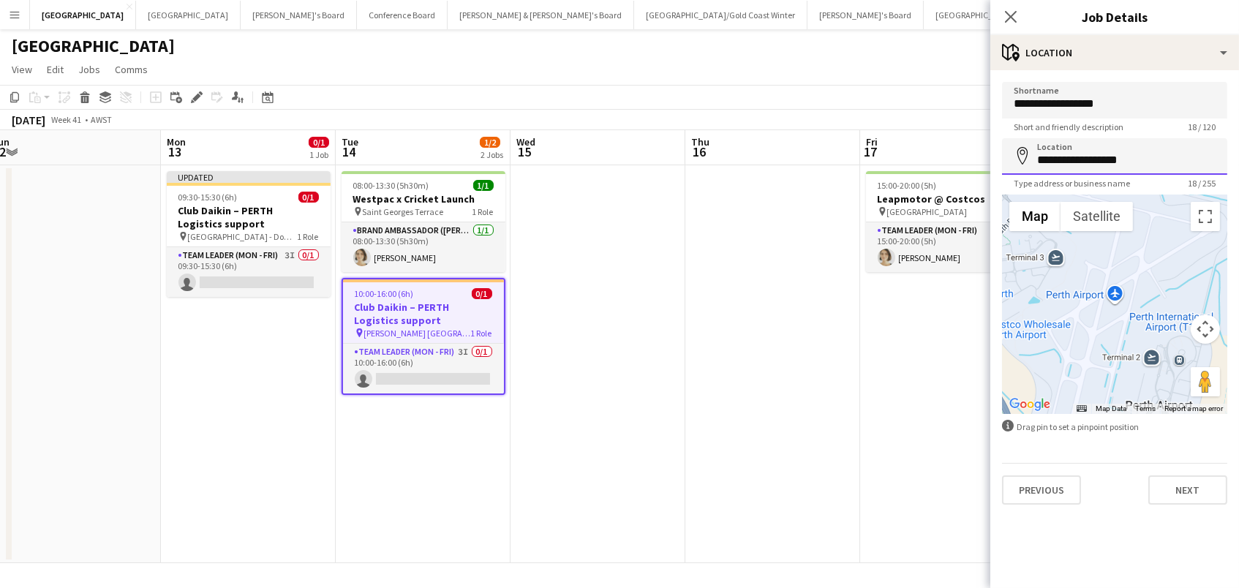
click at [1137, 168] on input "**********" at bounding box center [1114, 156] width 225 height 37
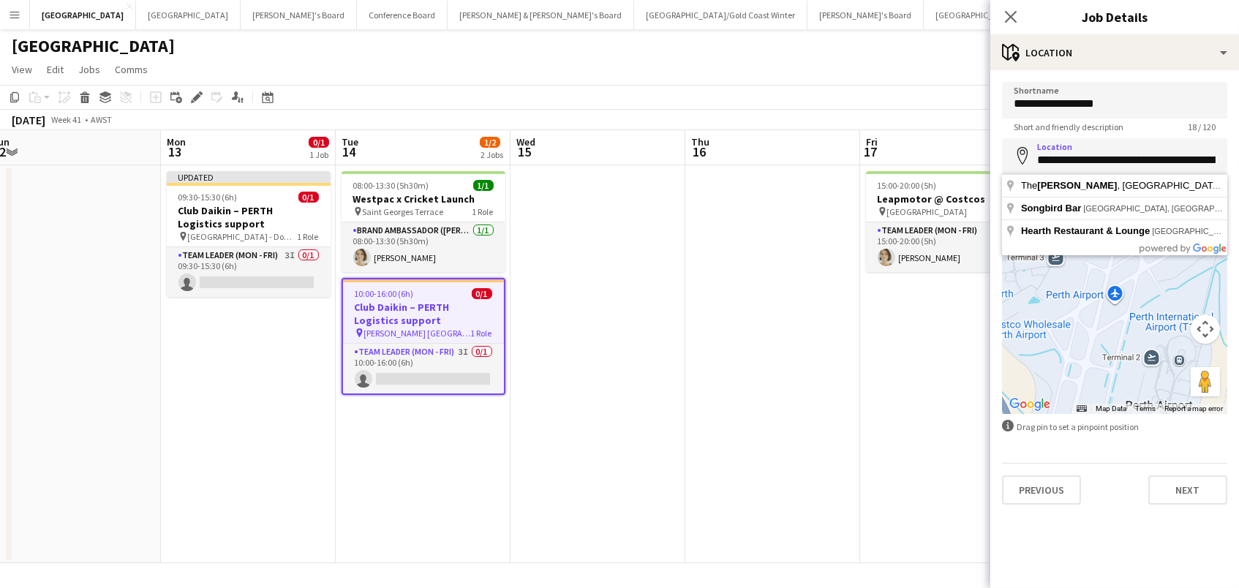
type input "**********"
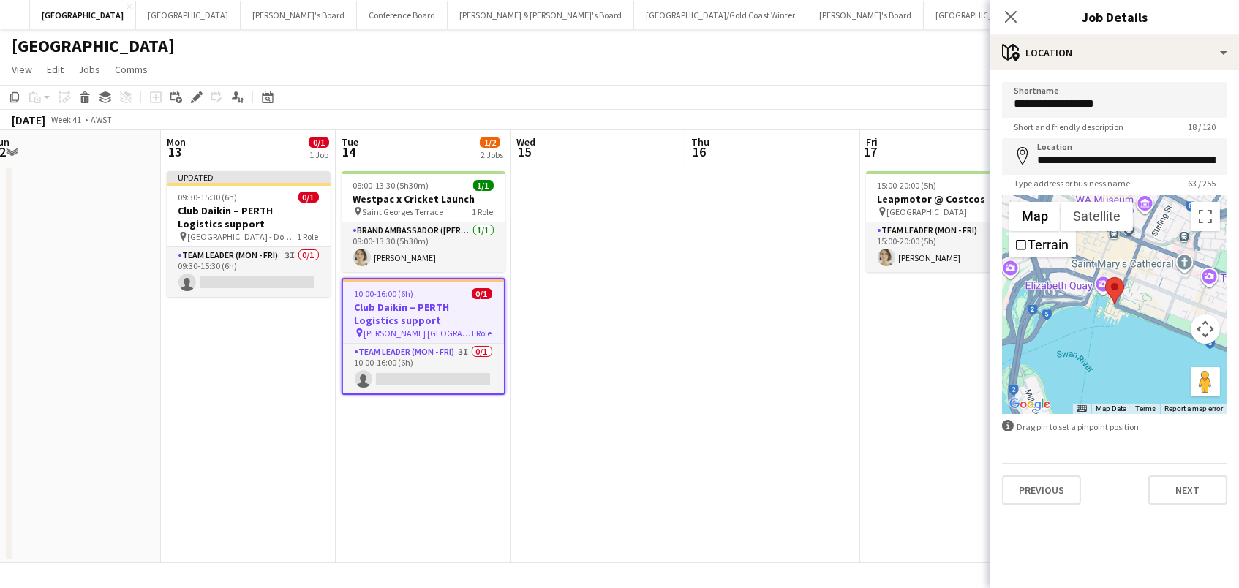
click at [773, 362] on app-date-cell at bounding box center [772, 364] width 175 height 398
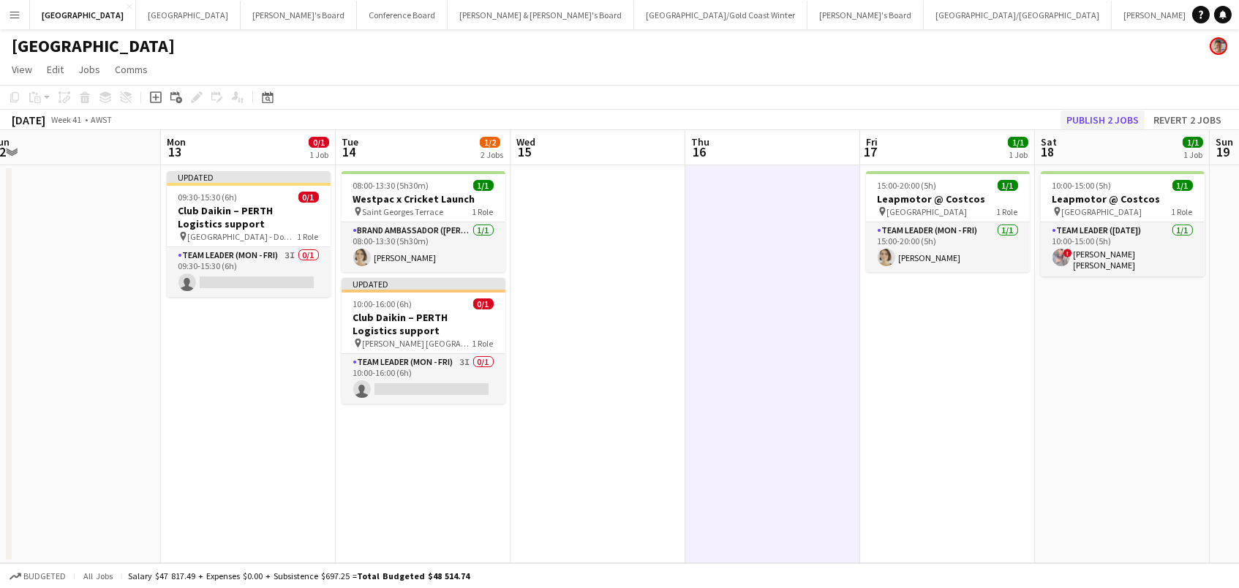
click at [1110, 124] on button "Publish 2 jobs" at bounding box center [1103, 119] width 84 height 19
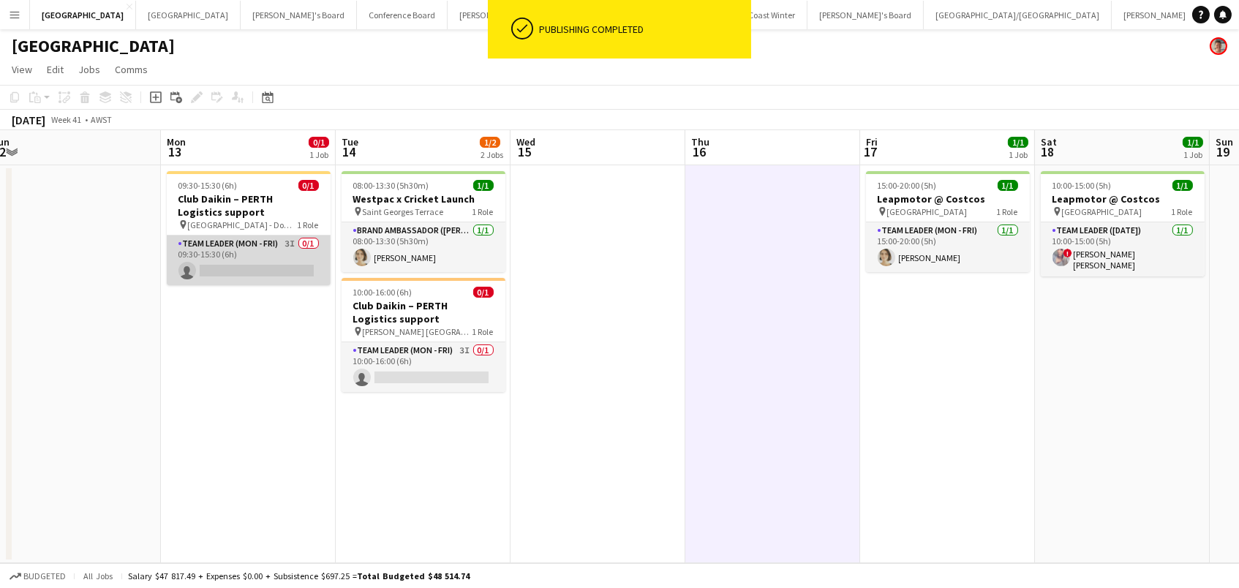
click at [277, 265] on app-card-role "Team Leader (Mon - Fri) 3I 0/1 09:30-15:30 (6h) single-neutral-actions" at bounding box center [249, 261] width 164 height 50
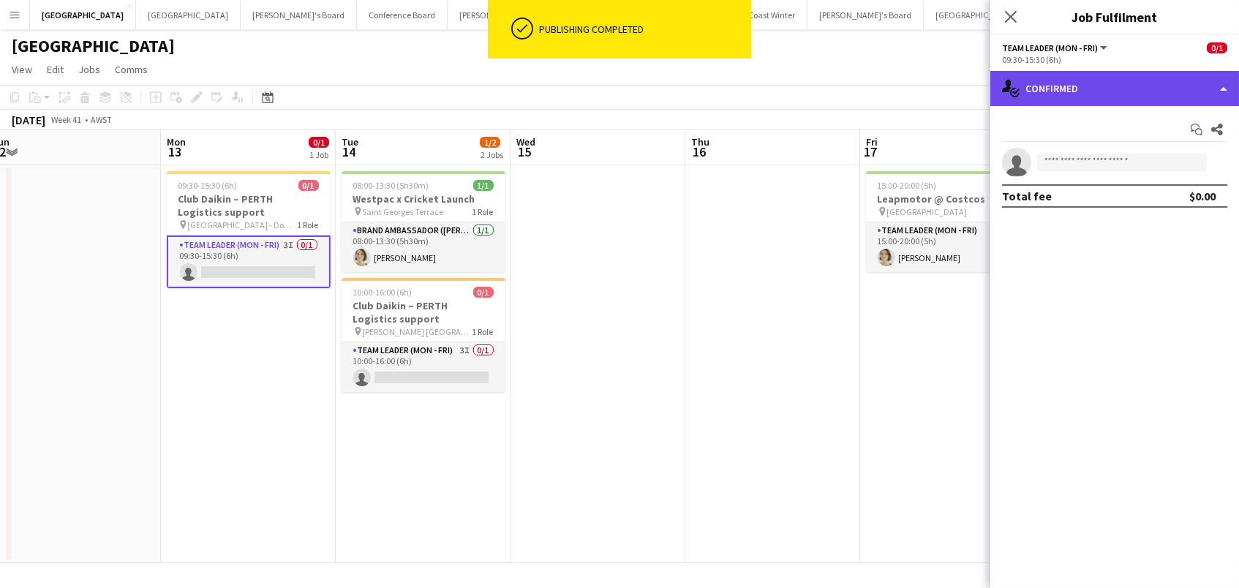
click at [1110, 98] on div "single-neutral-actions-check-2 Confirmed" at bounding box center [1114, 88] width 249 height 35
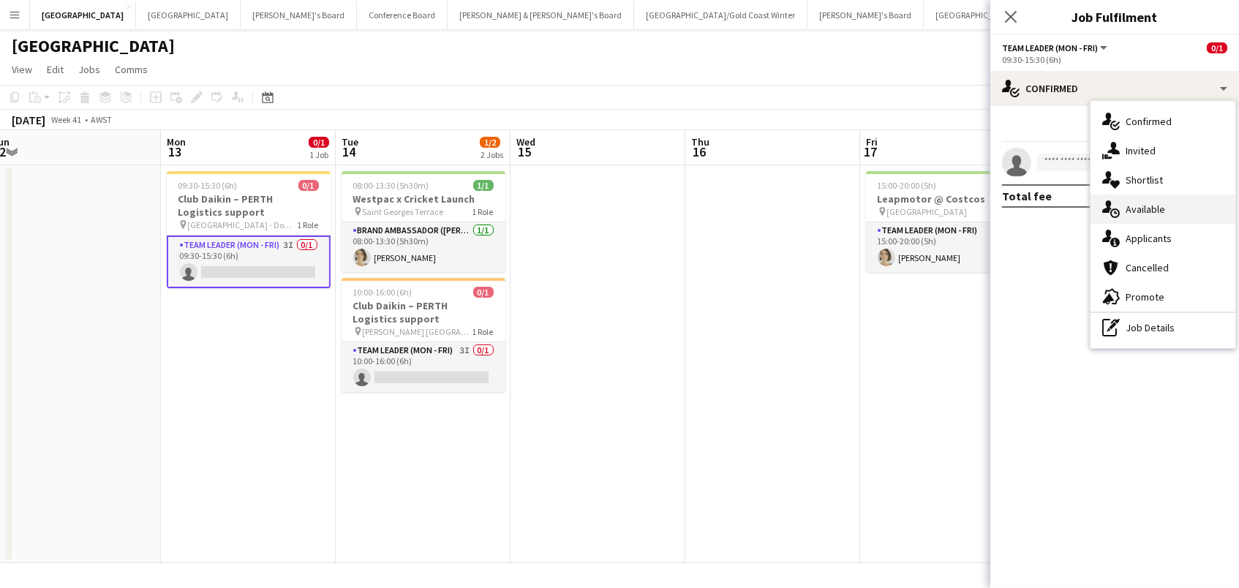
click at [1151, 203] on span "Available" at bounding box center [1146, 209] width 40 height 13
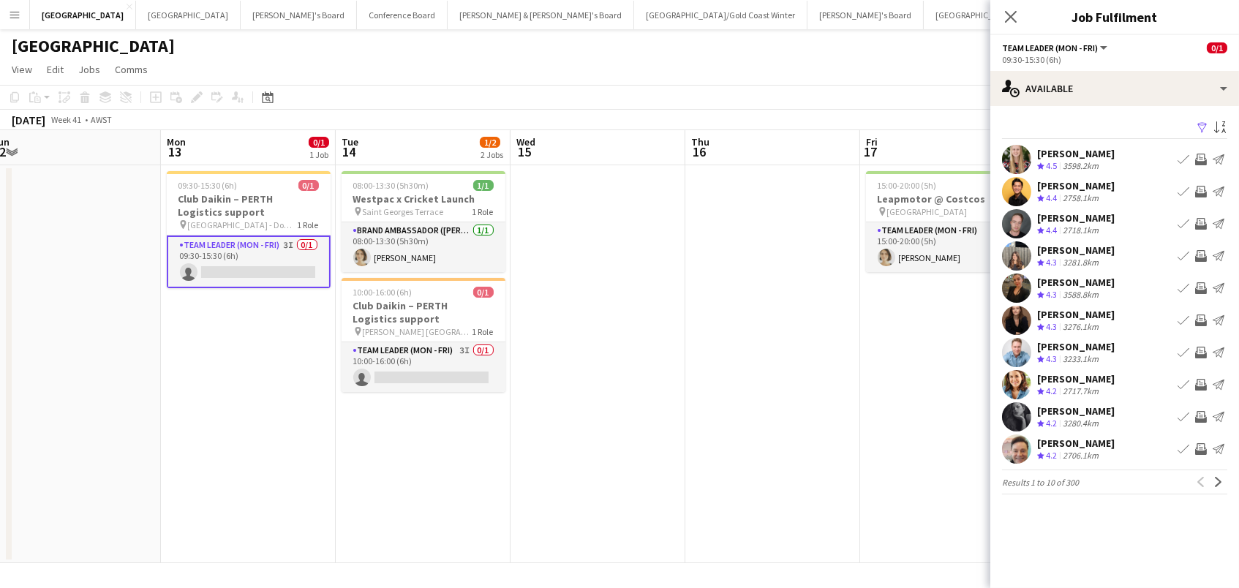
click at [1199, 124] on app-icon "Filter" at bounding box center [1203, 128] width 12 height 14
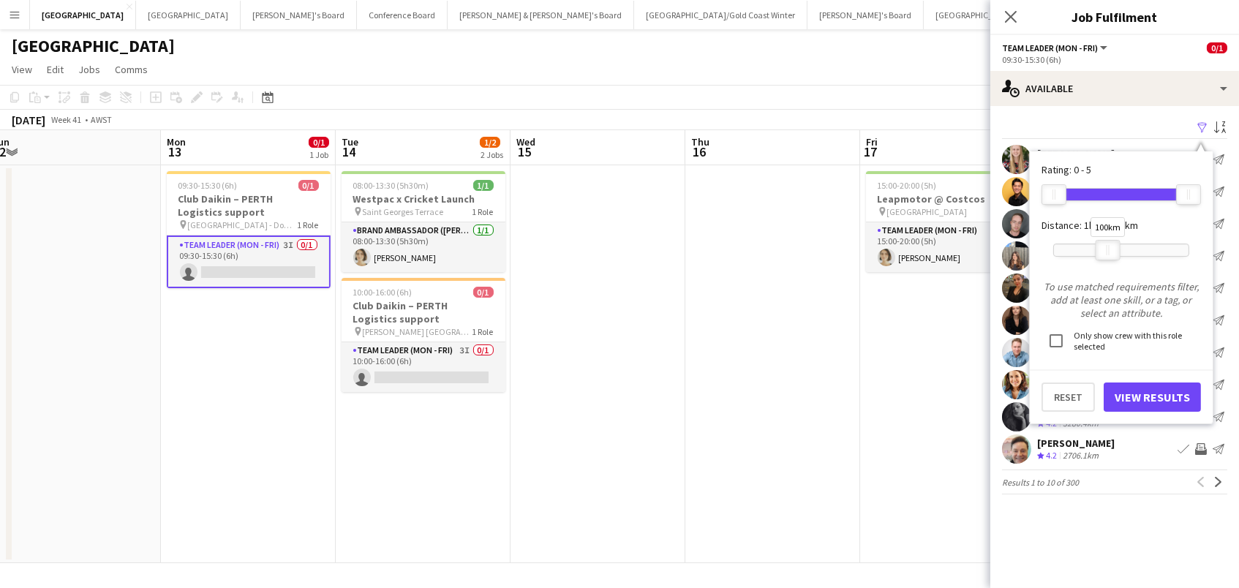
drag, startPoint x: 1183, startPoint y: 250, endPoint x: 1106, endPoint y: 252, distance: 76.8
click at [1106, 252] on div at bounding box center [1108, 250] width 23 height 19
click at [1124, 383] on button "View Results" at bounding box center [1152, 397] width 97 height 29
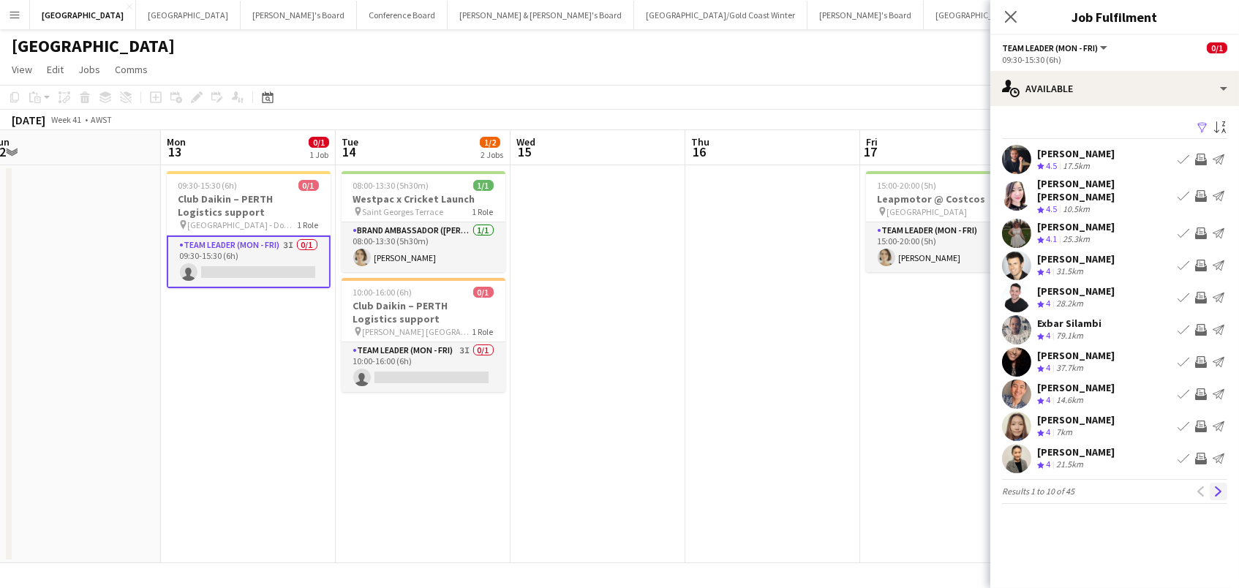
click at [1218, 486] on app-icon "Next" at bounding box center [1219, 491] width 10 height 10
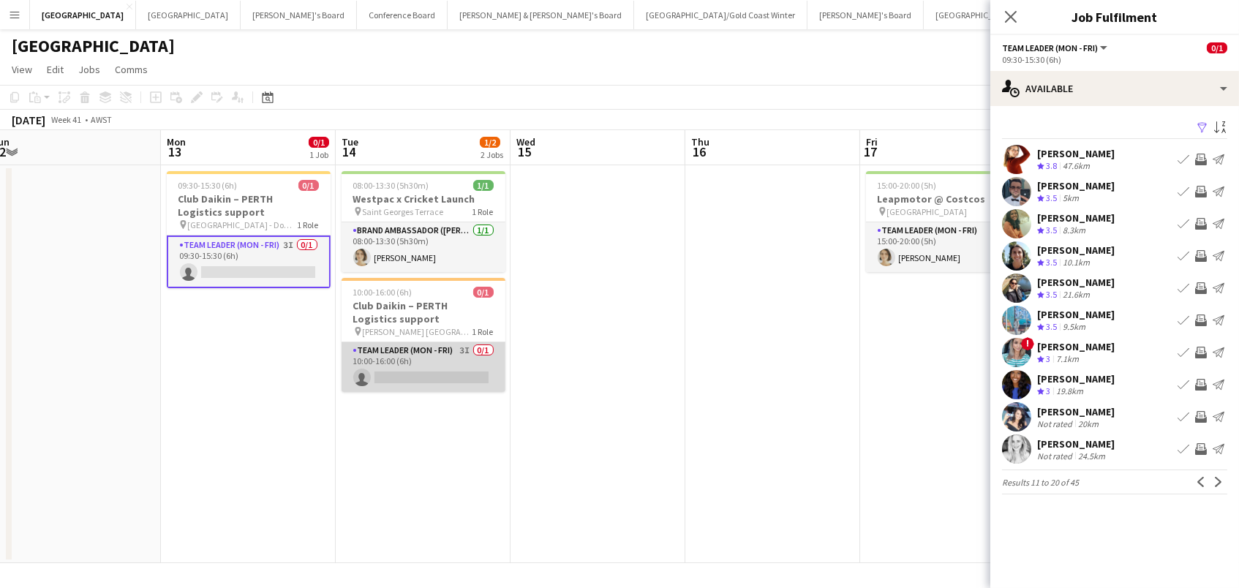
click at [421, 359] on app-card-role "Team Leader (Mon - Fri) 3I 0/1 10:00-16:00 (6h) single-neutral-actions" at bounding box center [424, 367] width 164 height 50
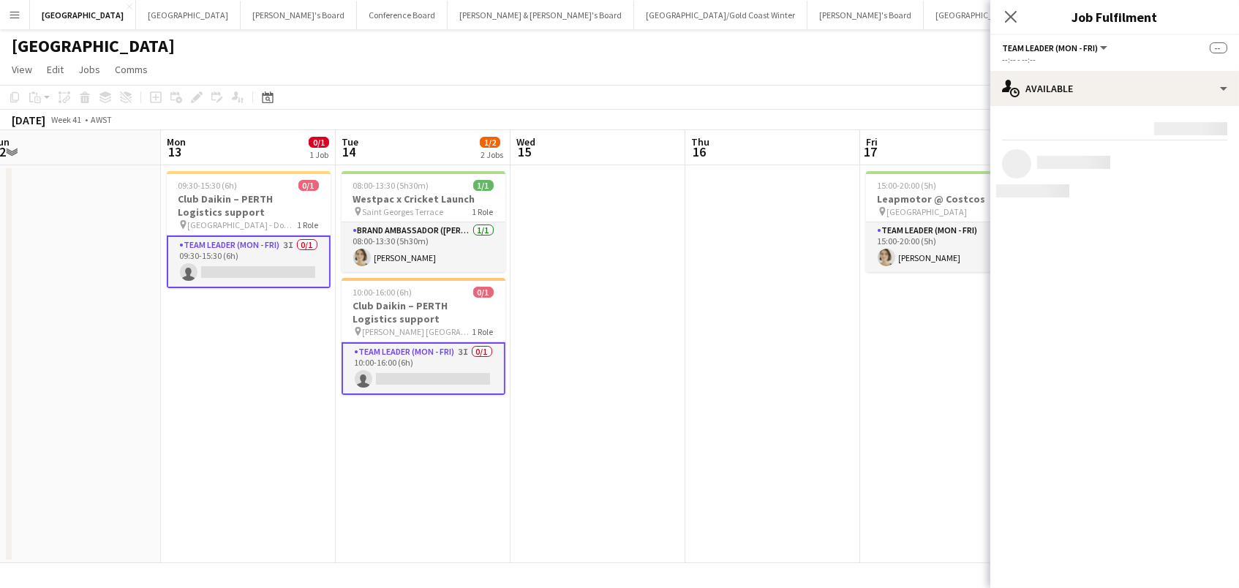
scroll to position [0, 538]
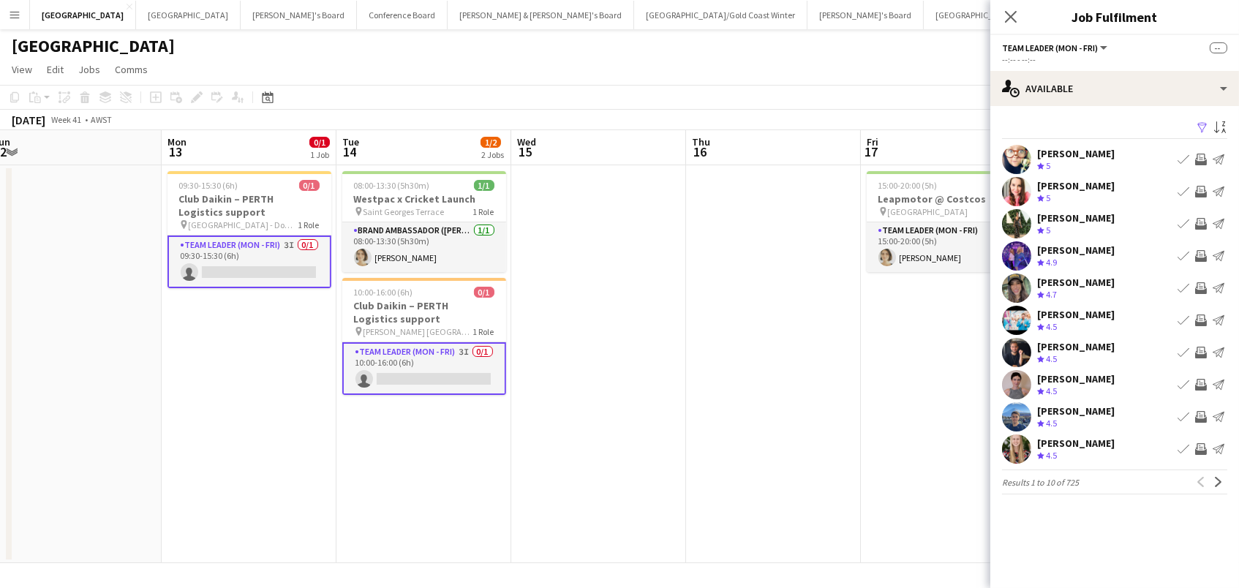
click at [1206, 125] on app-icon "Filter" at bounding box center [1203, 128] width 12 height 14
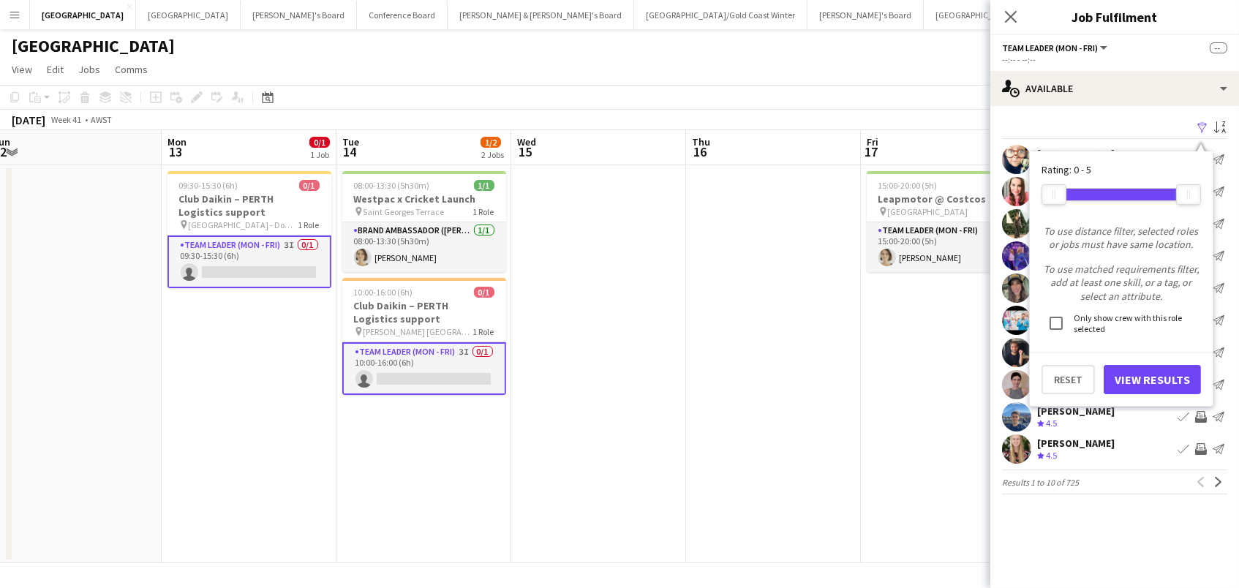
click at [894, 124] on div "[DATE] Week 41 • AWST" at bounding box center [619, 120] width 1239 height 20
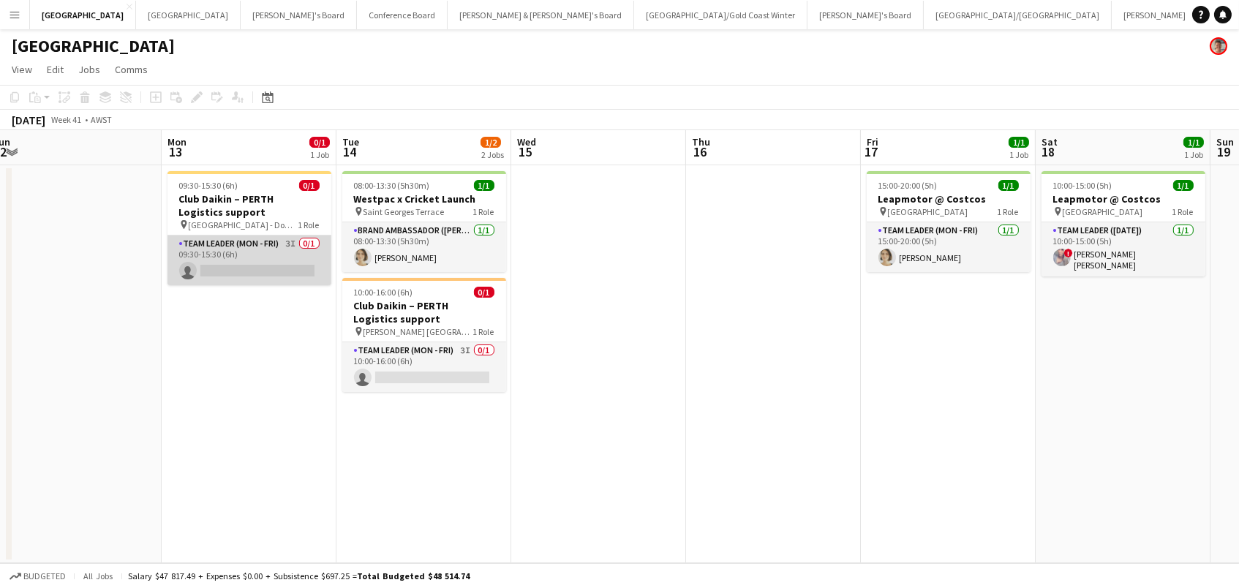
click at [260, 250] on app-card-role "Team Leader (Mon - Fri) 3I 0/1 09:30-15:30 (6h) single-neutral-actions" at bounding box center [250, 261] width 164 height 50
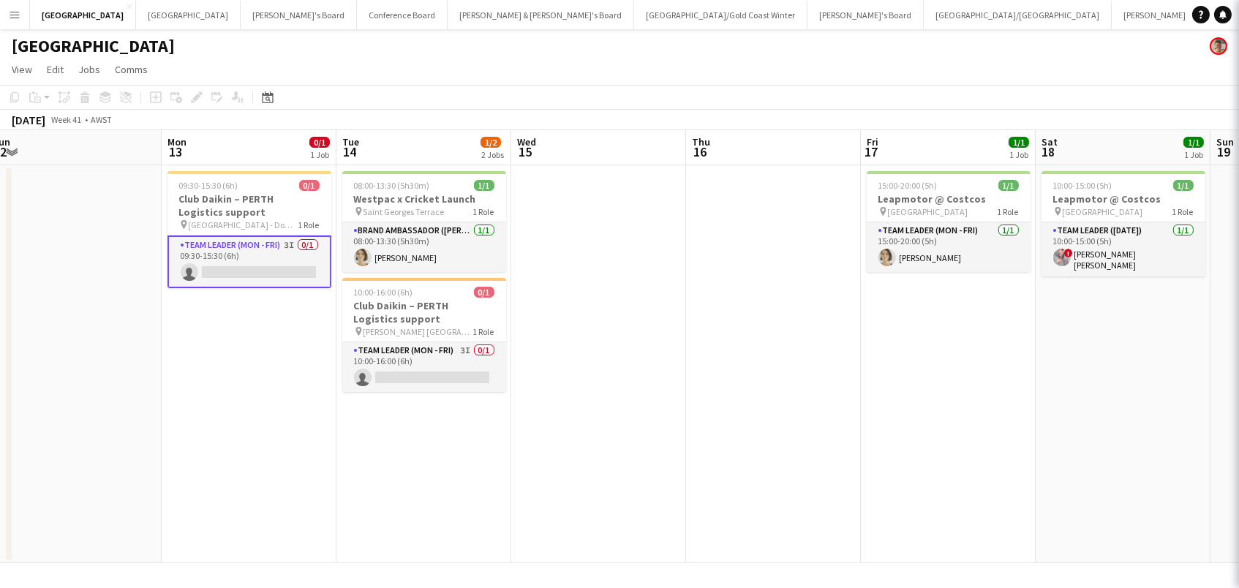
click at [421, 391] on app-date-cell "08:00-13:30 (5h30m) 1/1 Westpac x Cricket Launch pin Saint Georges Terrace 1 Ro…" at bounding box center [423, 364] width 175 height 398
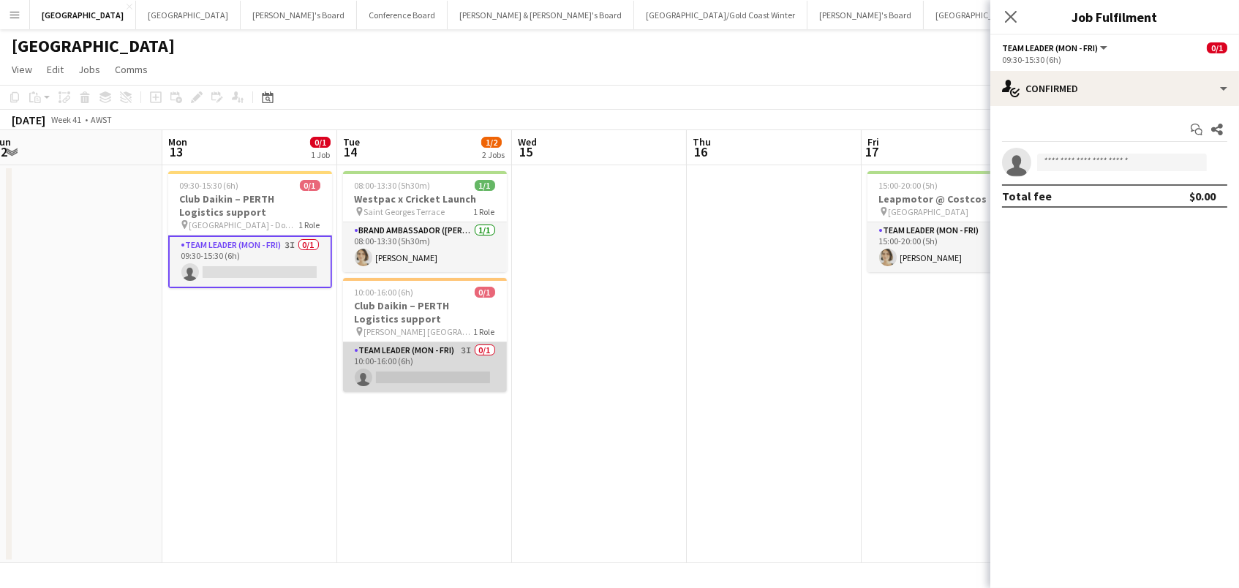
click at [430, 375] on app-card-role "Team Leader (Mon - Fri) 3I 0/1 10:00-16:00 (6h) single-neutral-actions" at bounding box center [425, 367] width 164 height 50
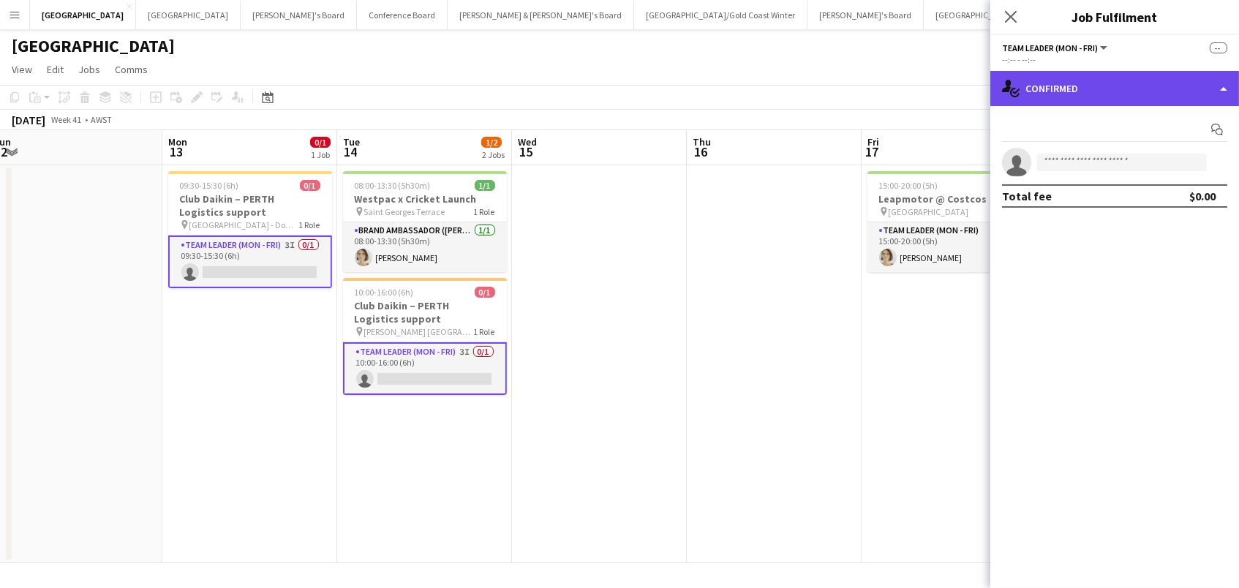
click at [1077, 89] on div "single-neutral-actions-check-2 Confirmed" at bounding box center [1114, 88] width 249 height 35
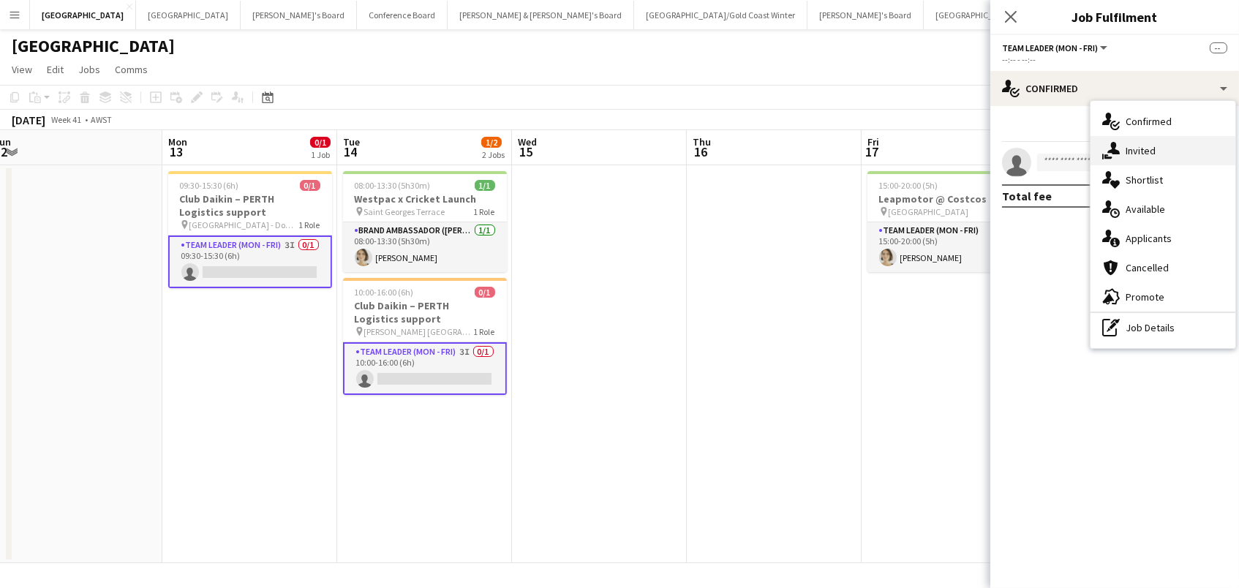
click at [1149, 153] on span "Invited" at bounding box center [1141, 150] width 30 height 13
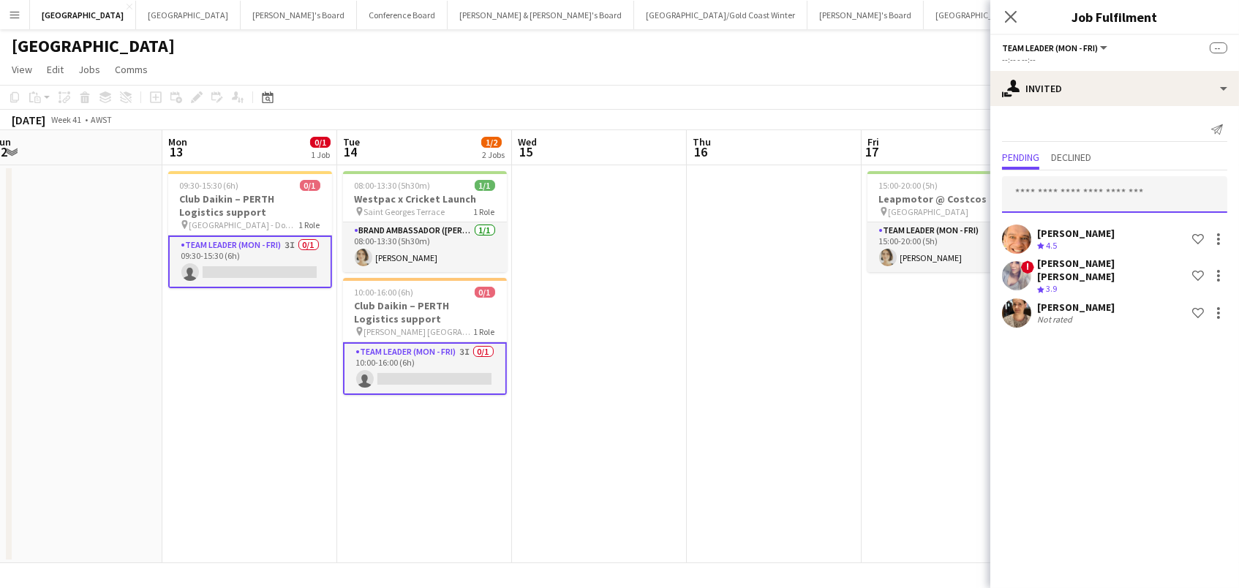
click at [1129, 187] on input "text" at bounding box center [1114, 194] width 225 height 37
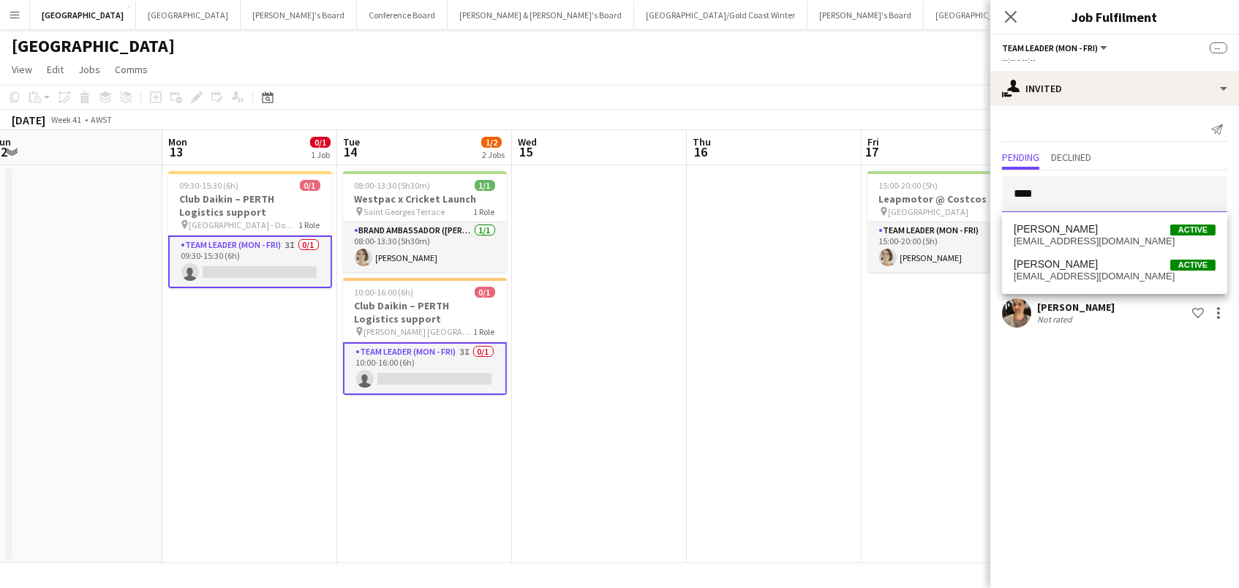
type input "****"
click at [1102, 236] on span "[EMAIL_ADDRESS][DOMAIN_NAME]" at bounding box center [1115, 242] width 202 height 12
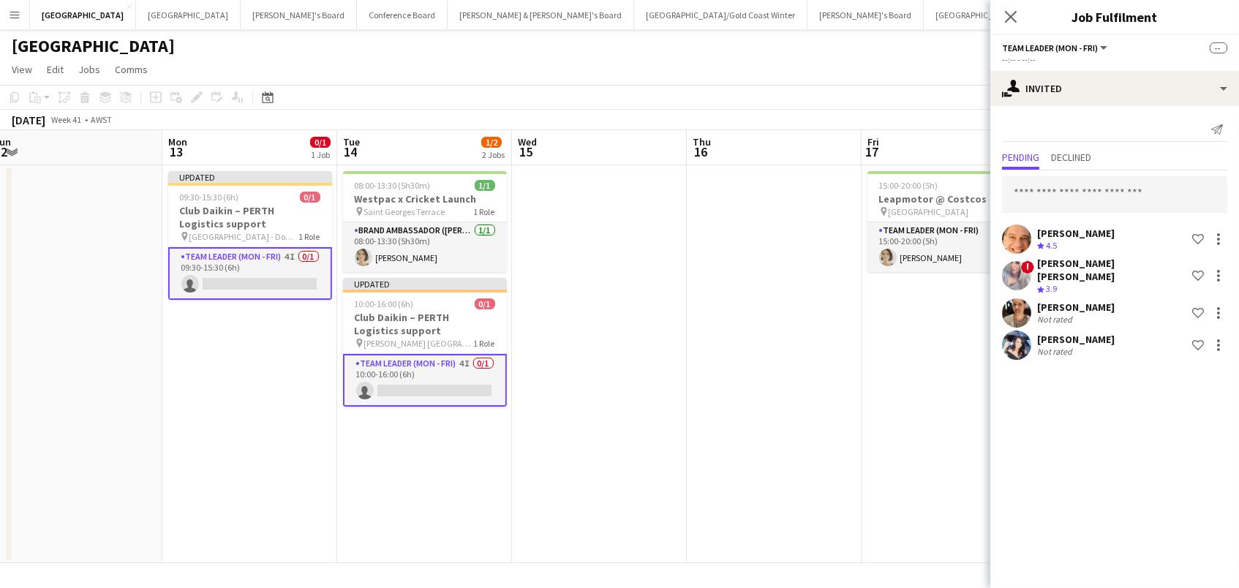
click at [966, 122] on div "[DATE] Week 41 • AWST Publish 2 jobs Revert 2 jobs" at bounding box center [619, 120] width 1239 height 20
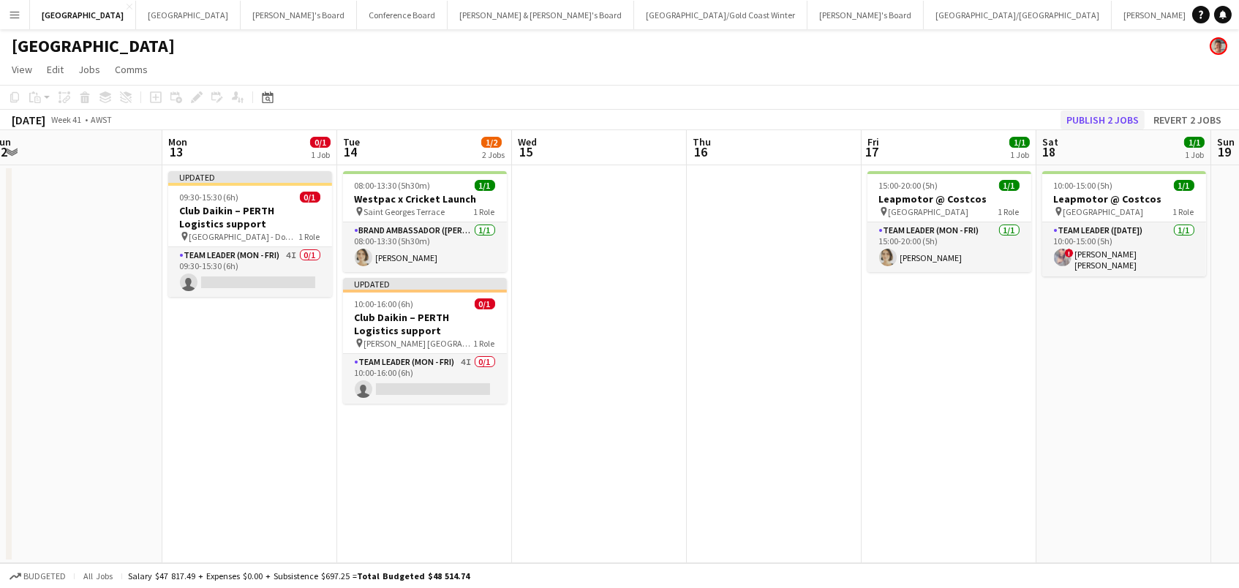
click at [1099, 121] on button "Publish 2 jobs" at bounding box center [1103, 119] width 84 height 19
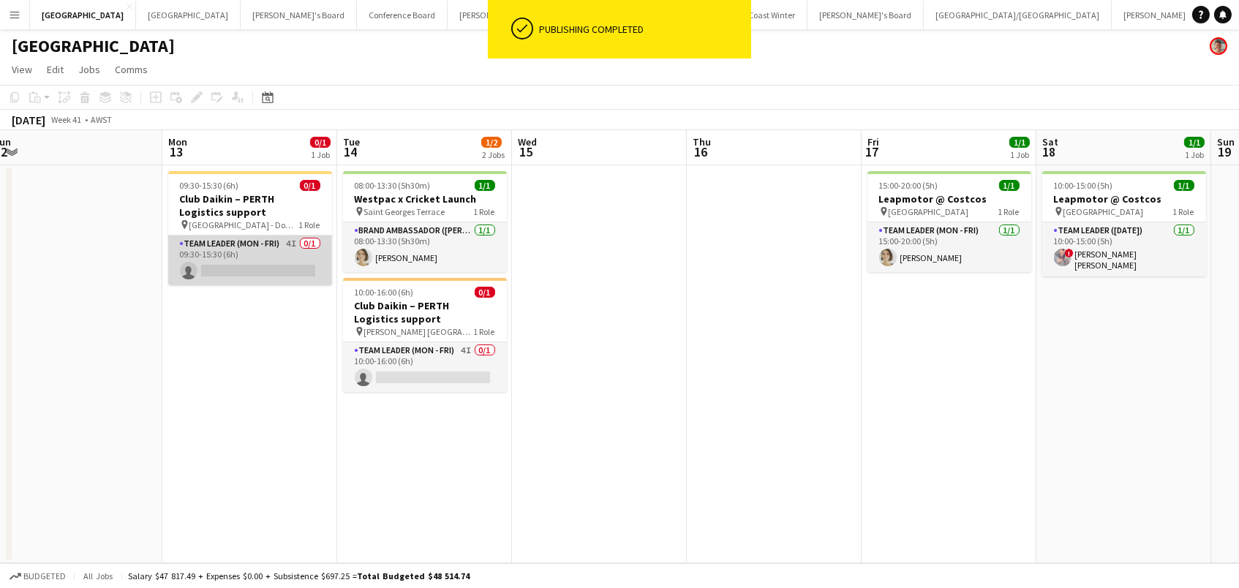
click at [279, 260] on app-card-role "Team Leader (Mon - Fri) 4I 0/1 09:30-15:30 (6h) single-neutral-actions" at bounding box center [250, 261] width 164 height 50
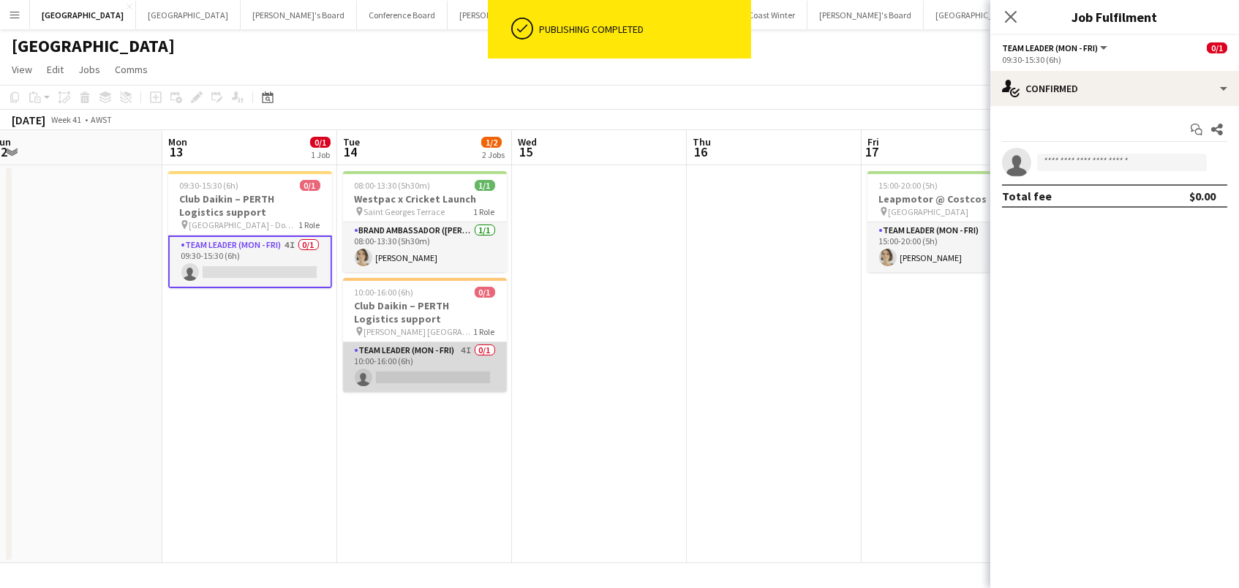
click at [375, 353] on app-card-role "Team Leader (Mon - Fri) 4I 0/1 10:00-16:00 (6h) single-neutral-actions" at bounding box center [425, 367] width 164 height 50
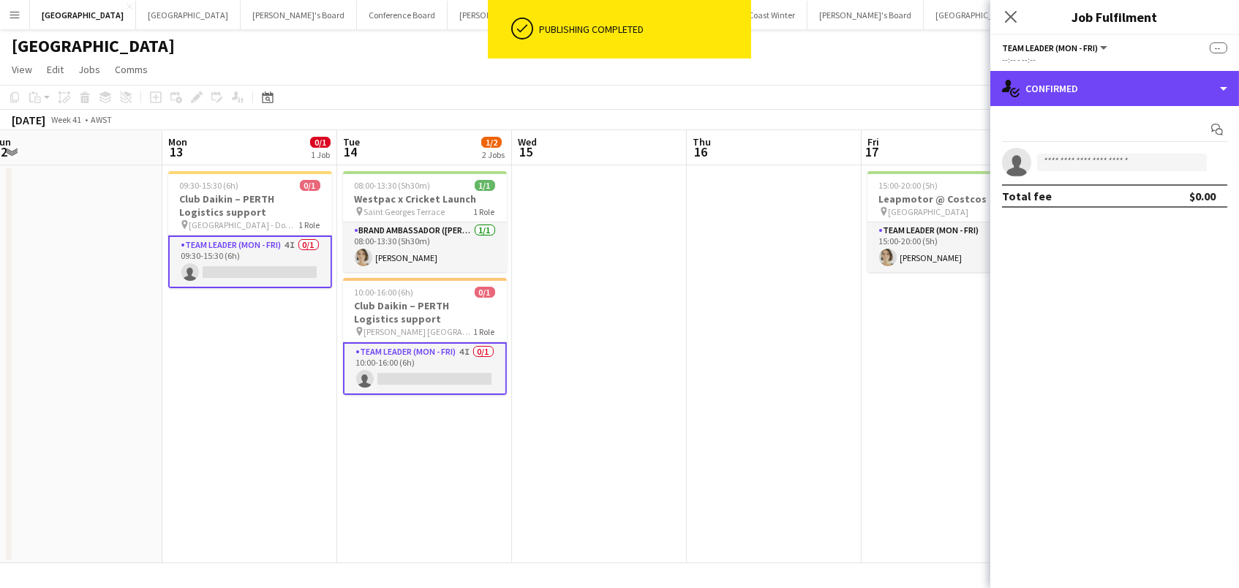
drag, startPoint x: 1135, startPoint y: 78, endPoint x: 1129, endPoint y: 119, distance: 40.7
click at [1135, 79] on div "single-neutral-actions-check-2 Confirmed" at bounding box center [1114, 88] width 249 height 35
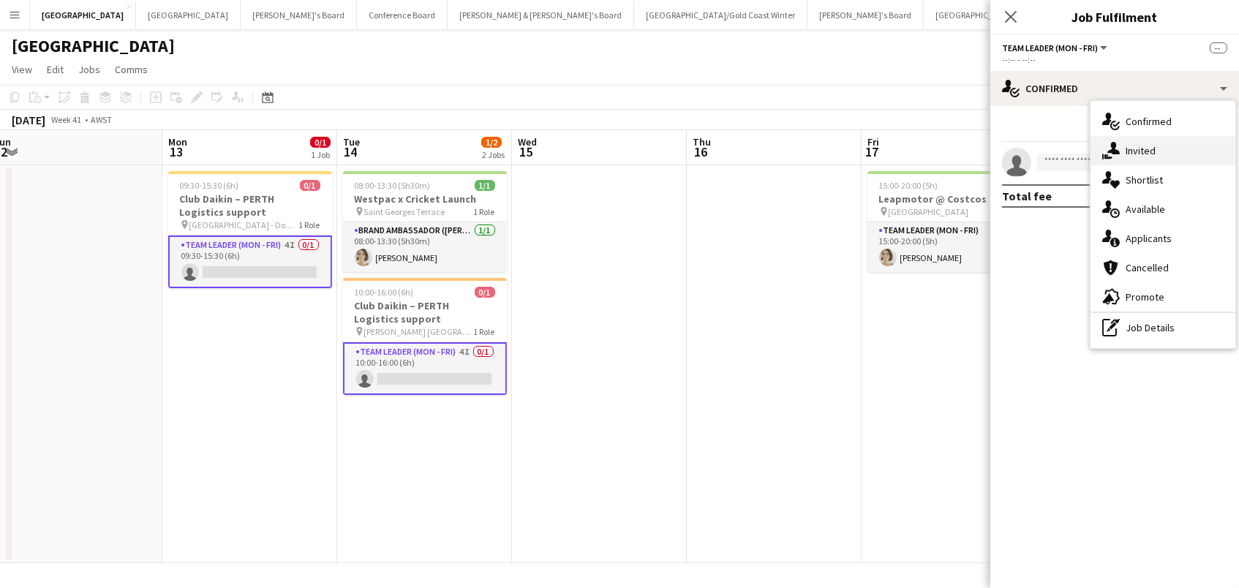
click at [1130, 148] on span "Invited" at bounding box center [1141, 150] width 30 height 13
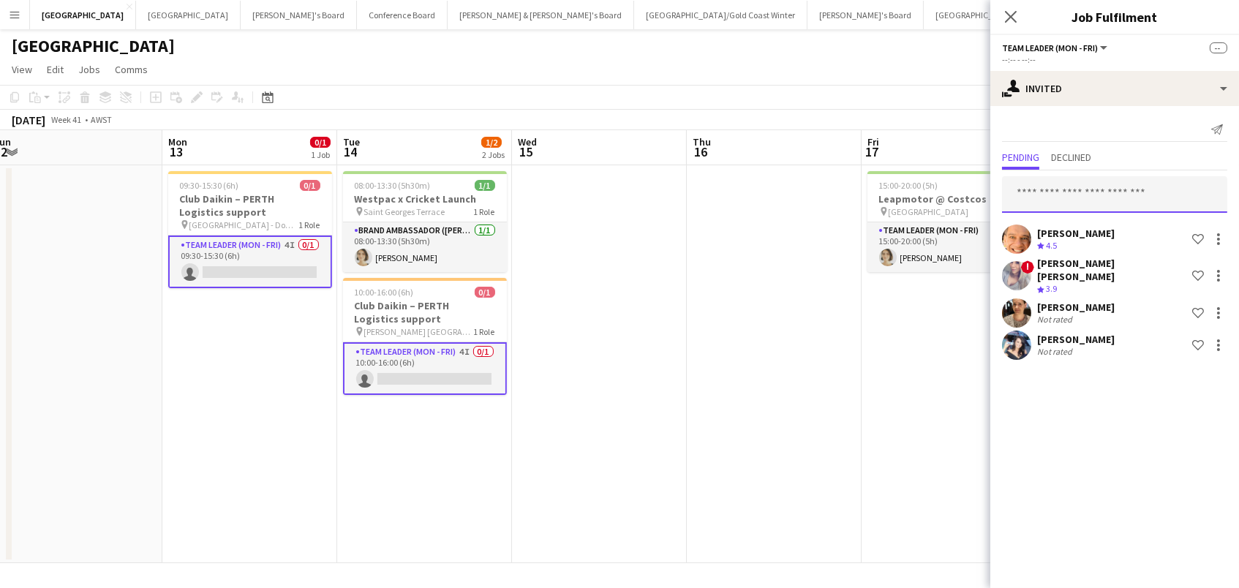
click at [1061, 187] on input "text" at bounding box center [1114, 194] width 225 height 37
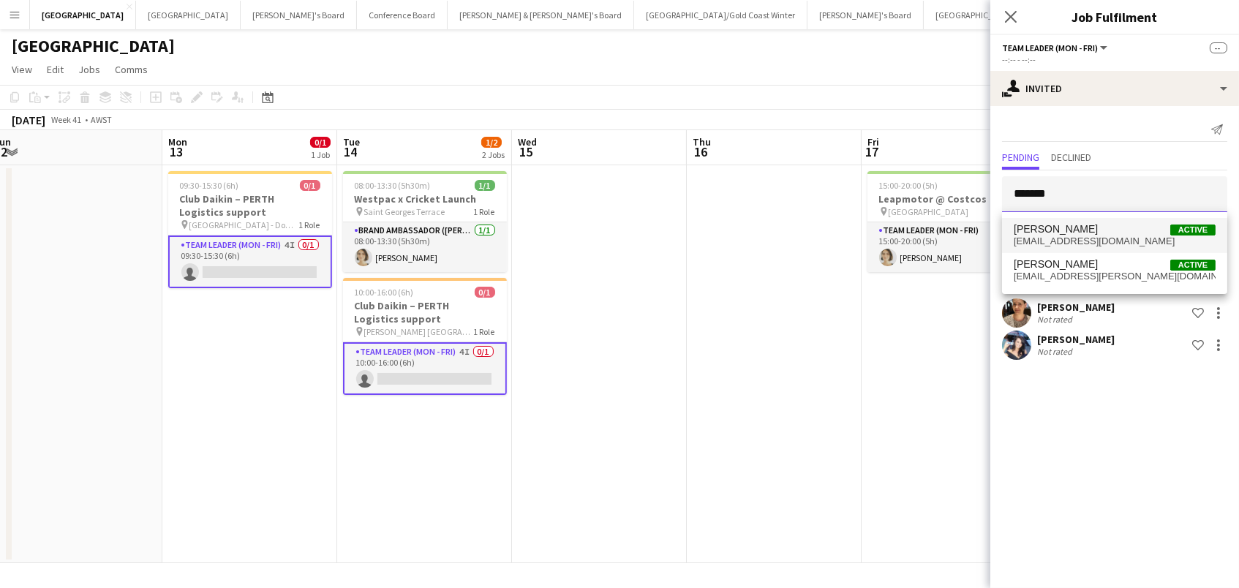
type input "*******"
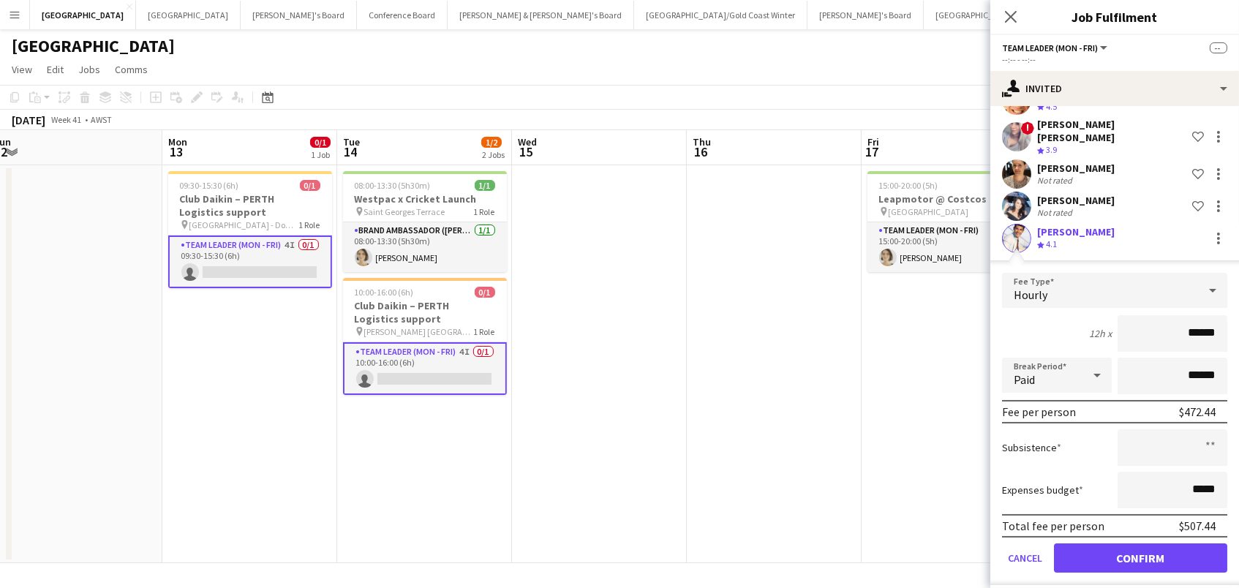
scroll to position [138, 0]
click at [1125, 549] on button "Confirm" at bounding box center [1140, 558] width 173 height 29
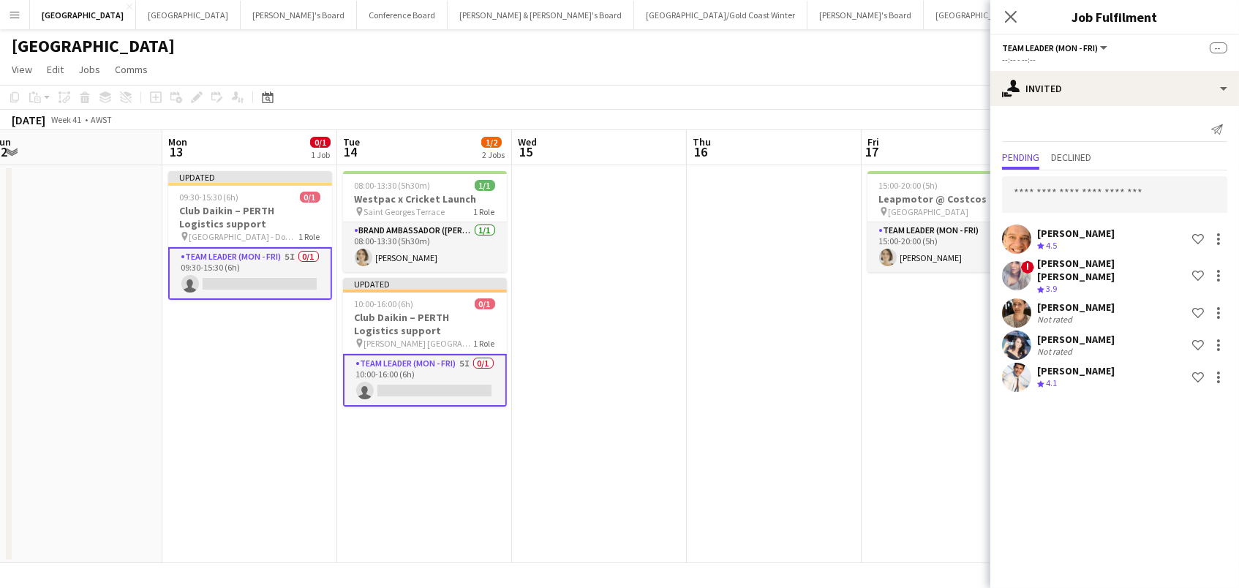
scroll to position [0, 0]
click at [732, 393] on app-date-cell at bounding box center [774, 364] width 175 height 398
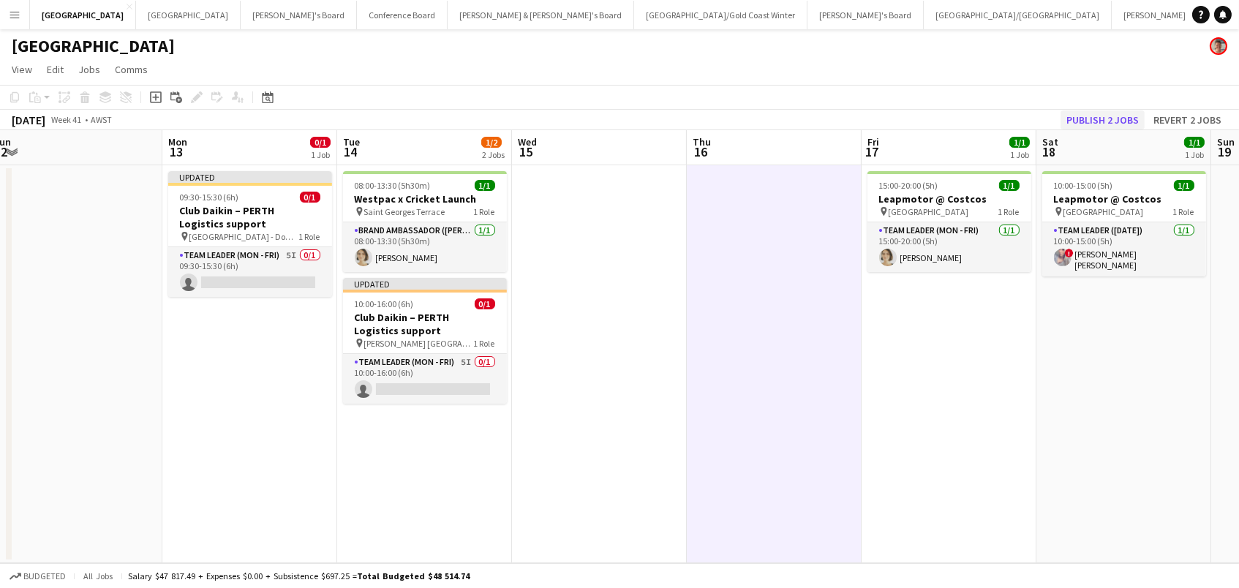
click at [1088, 120] on button "Publish 2 jobs" at bounding box center [1103, 119] width 84 height 19
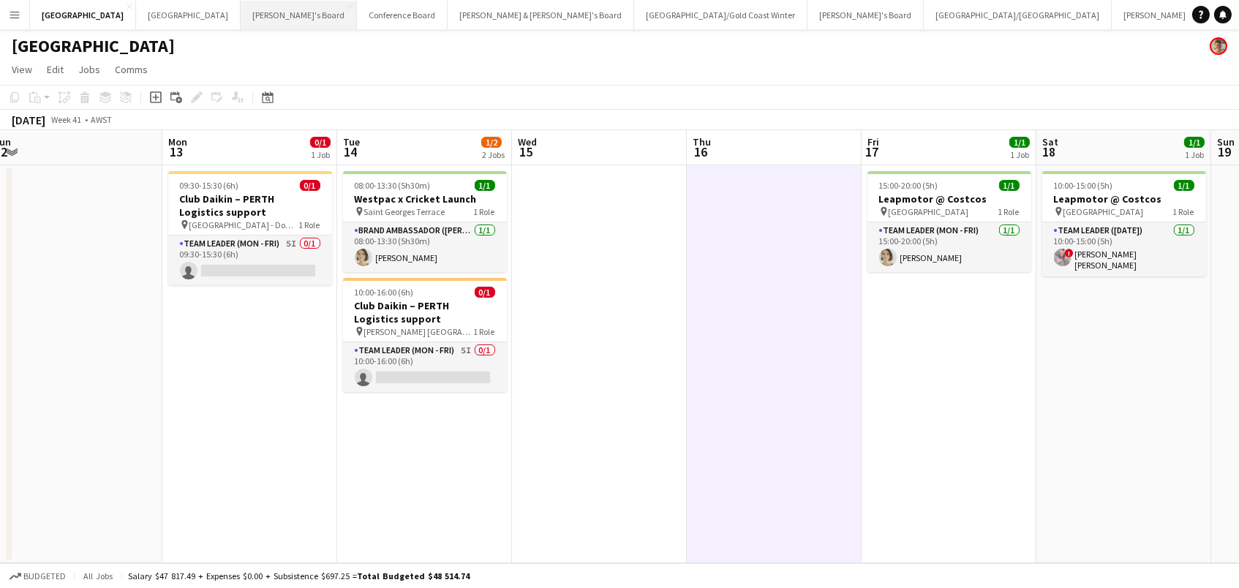
click at [241, 18] on button "Tennille's Board Close" at bounding box center [299, 15] width 116 height 29
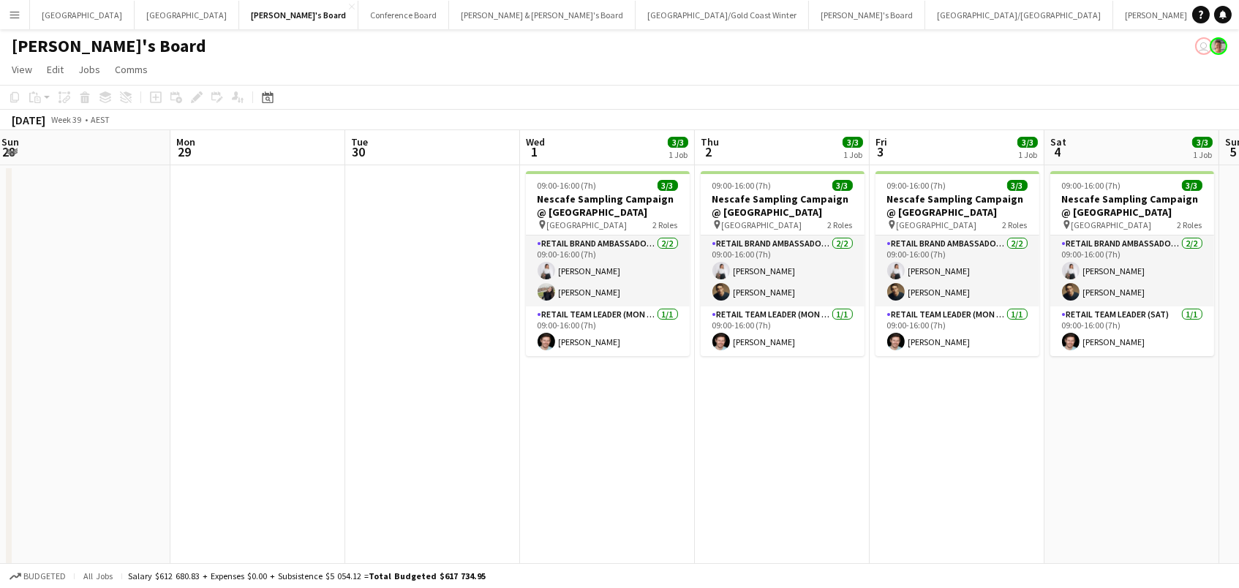
scroll to position [0, 650]
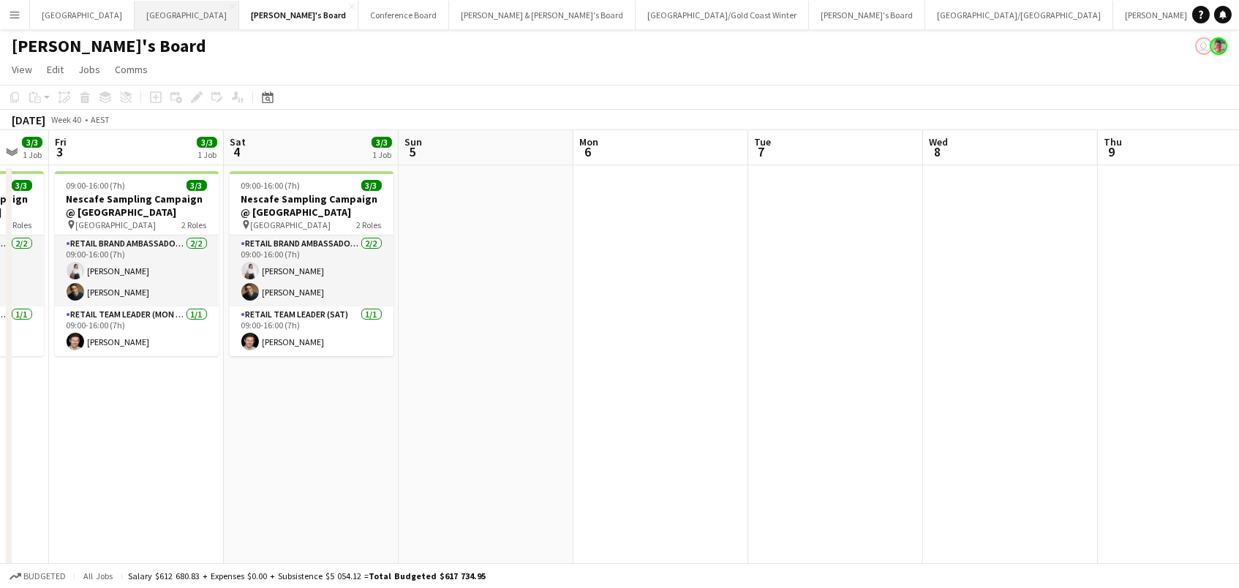
click at [135, 5] on button "Melbourne Close" at bounding box center [187, 15] width 105 height 29
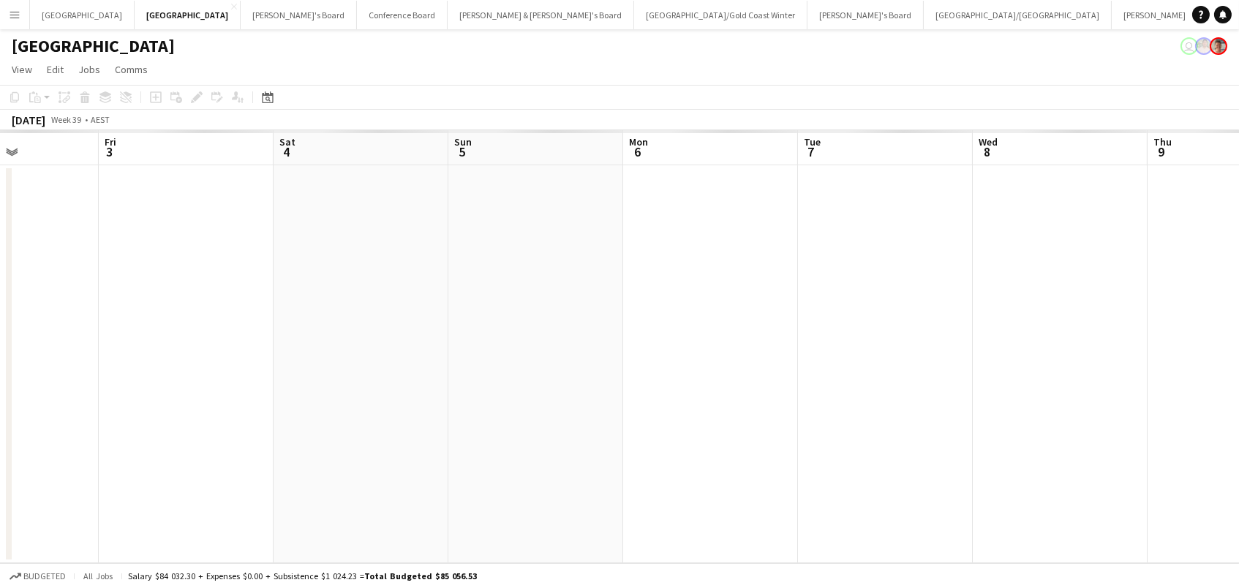
scroll to position [0, 550]
